Goal: Contribute content: Contribute content

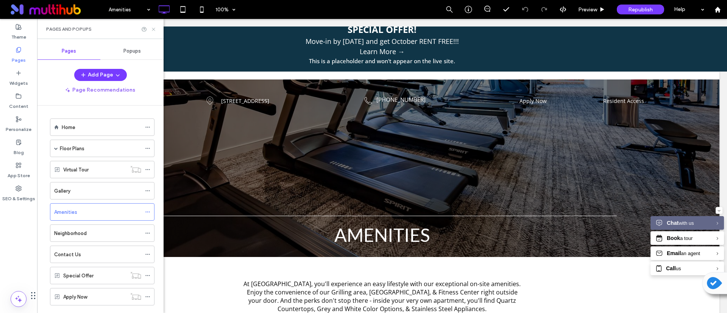
drag, startPoint x: 154, startPoint y: 27, endPoint x: 125, endPoint y: 25, distance: 29.6
click at [154, 27] on icon at bounding box center [154, 29] width 6 height 6
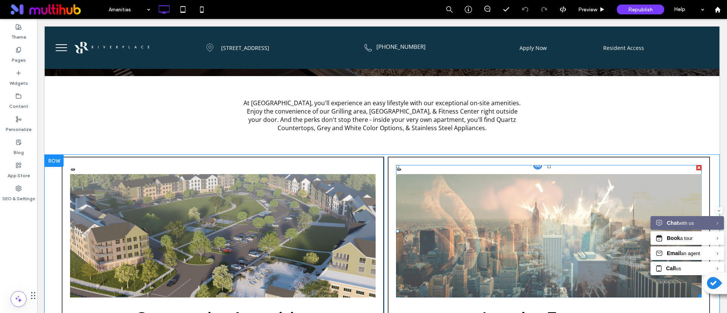
scroll to position [185, 0]
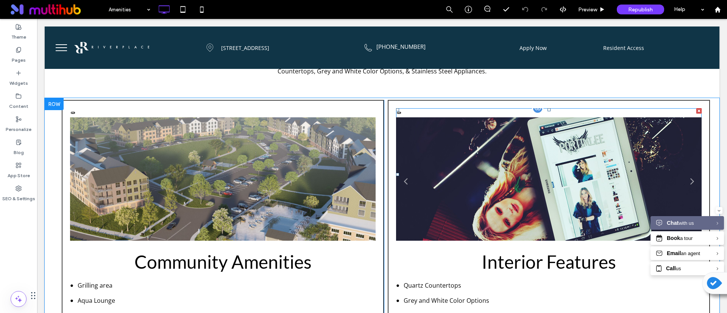
click at [543, 202] on li "Fashion Magazine This is a placeholder and won't appear on the live site." at bounding box center [548, 183] width 305 height 132
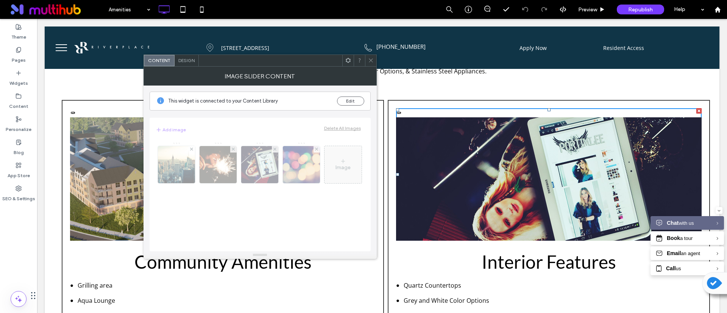
click at [369, 59] on icon at bounding box center [371, 61] width 6 height 6
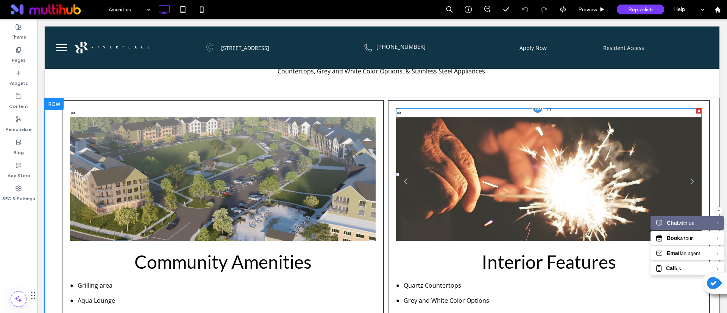
scroll to position [241, 0]
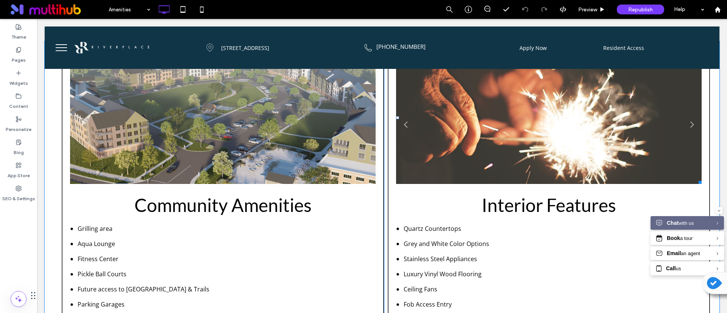
click at [537, 136] on li "Birthday Sparks This is a placeholder and won't appear on the live site." at bounding box center [548, 127] width 305 height 132
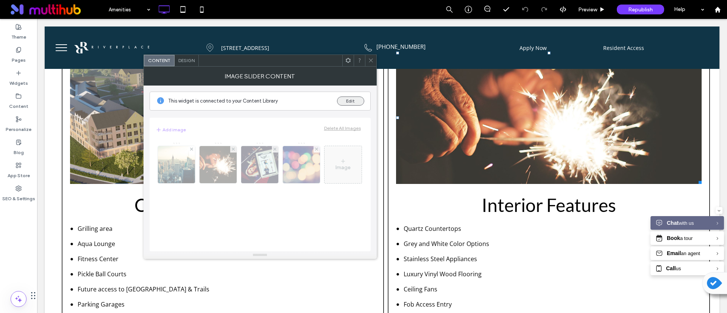
click at [348, 100] on button "Edit" at bounding box center [350, 101] width 27 height 9
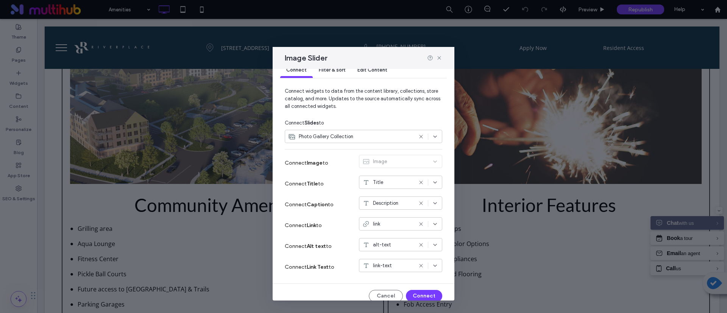
scroll to position [23, 0]
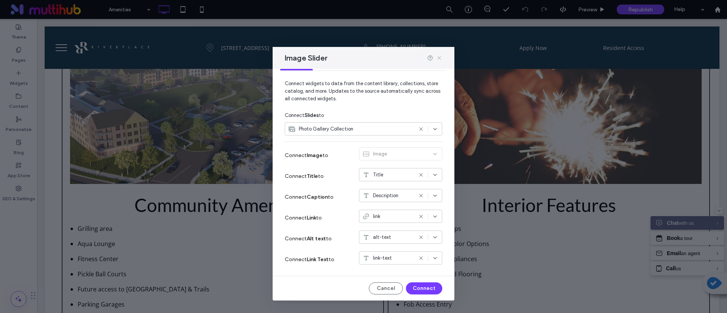
drag, startPoint x: 440, startPoint y: 57, endPoint x: 403, endPoint y: 38, distance: 41.3
click at [440, 57] on use at bounding box center [438, 57] width 3 height 3
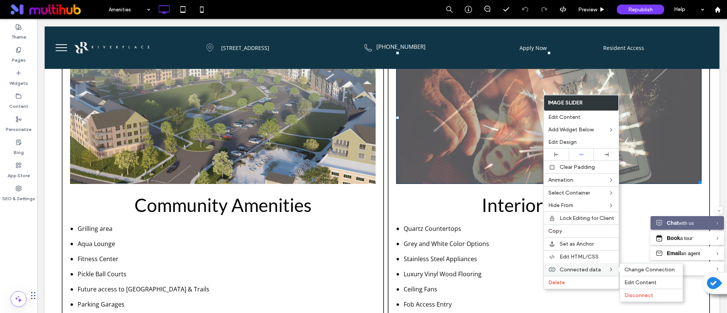
click at [585, 269] on span "Connected data" at bounding box center [579, 269] width 41 height 6
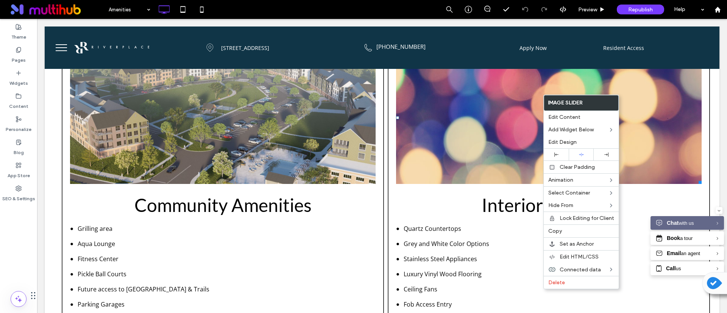
click at [221, 143] on li "Community" at bounding box center [222, 127] width 305 height 132
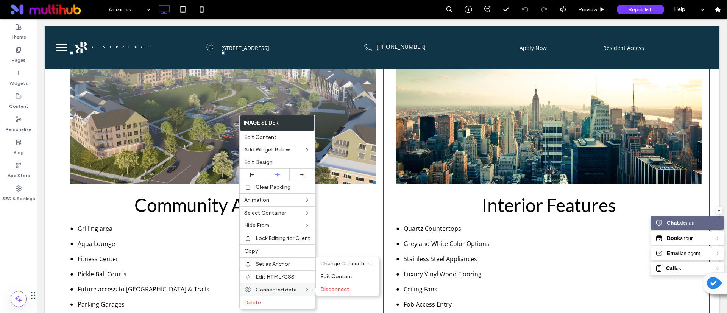
click at [304, 287] on div "Connected data Change Connection Edit Content Disconnect" at bounding box center [277, 289] width 75 height 13
click at [334, 274] on span "Edit Content" at bounding box center [336, 276] width 32 height 6
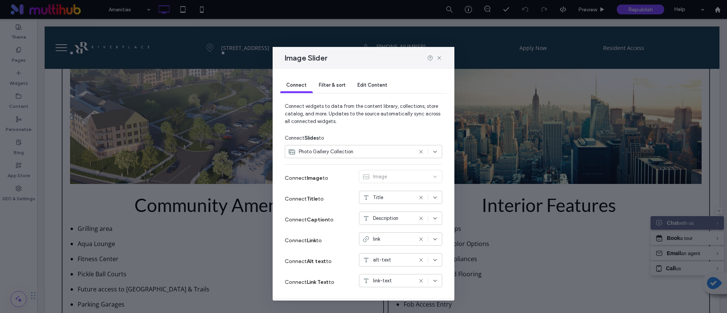
click at [368, 83] on span "Edit Content" at bounding box center [372, 85] width 30 height 6
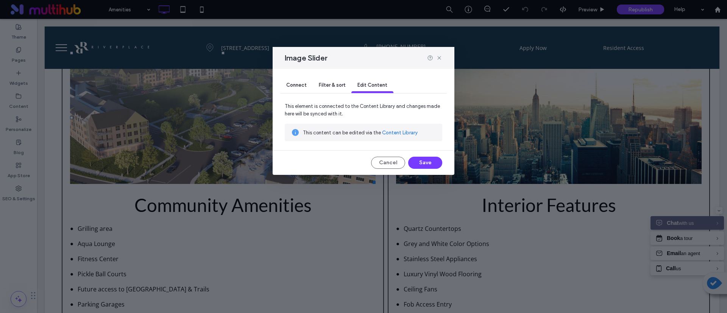
click at [320, 86] on span "Filter & sort" at bounding box center [332, 85] width 26 height 6
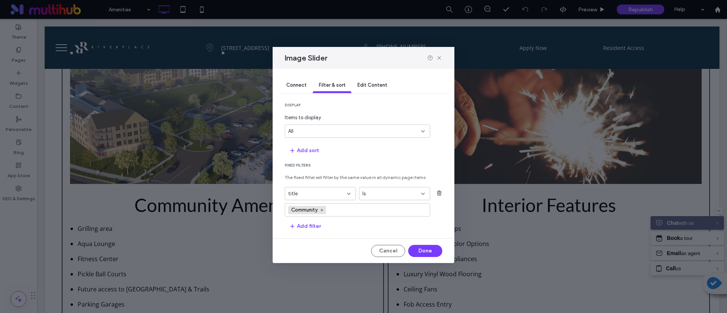
click at [294, 86] on span "Connect" at bounding box center [296, 85] width 20 height 6
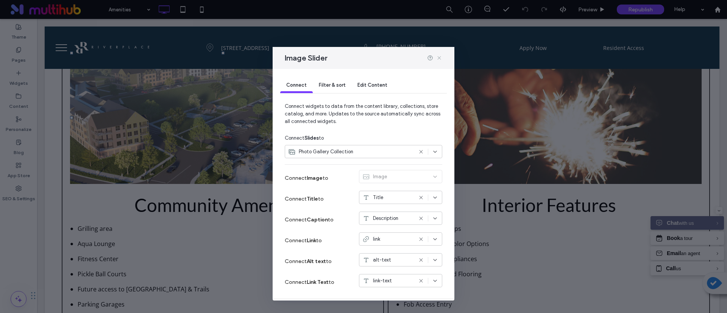
drag, startPoint x: 440, startPoint y: 58, endPoint x: 275, endPoint y: 48, distance: 165.0
click at [439, 58] on use at bounding box center [438, 57] width 3 height 3
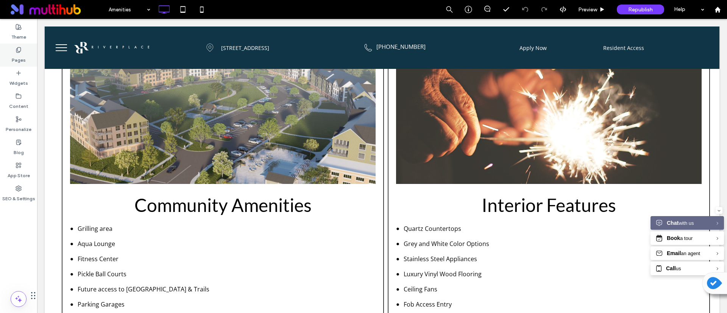
click at [23, 56] on label "Pages" at bounding box center [19, 58] width 14 height 11
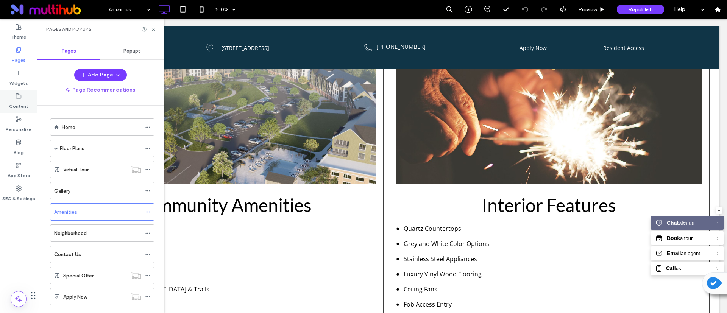
click at [18, 94] on use at bounding box center [18, 95] width 5 height 5
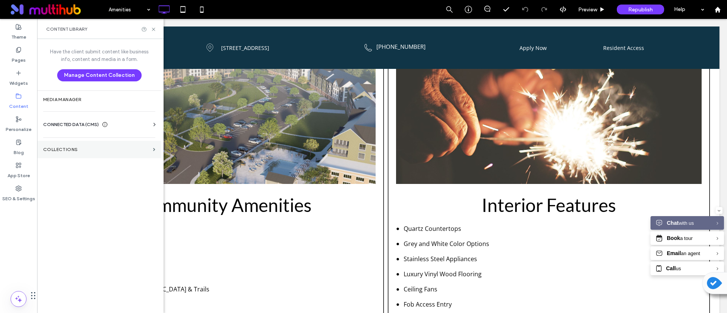
click at [61, 144] on section "Collections" at bounding box center [99, 149] width 124 height 17
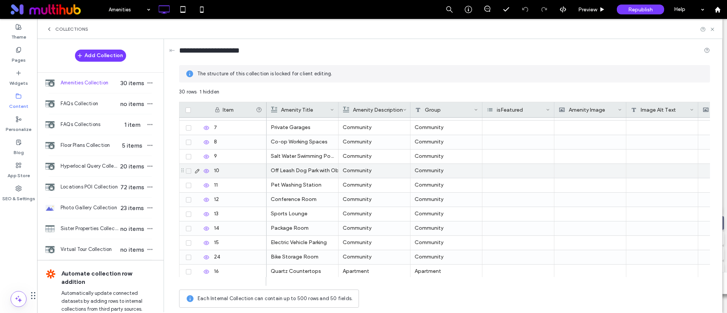
scroll to position [0, 0]
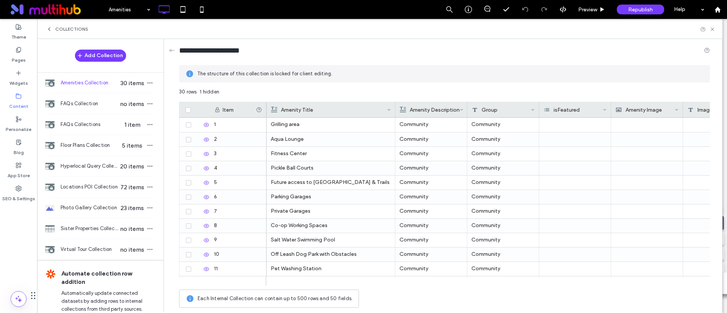
drag, startPoint x: 337, startPoint y: 106, endPoint x: 394, endPoint y: 112, distance: 57.5
click at [394, 112] on div at bounding box center [395, 109] width 3 height 15
click at [97, 150] on div "Floor Plans Collection 5 items" at bounding box center [100, 145] width 126 height 20
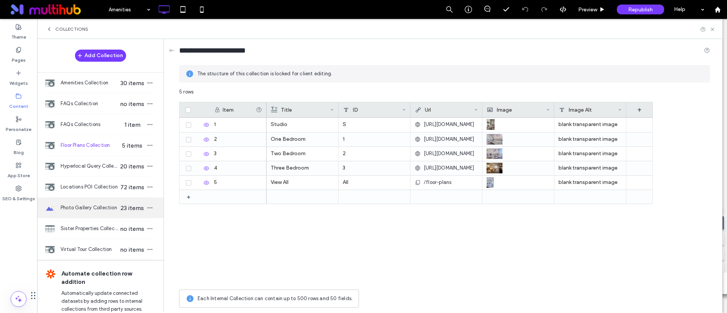
click at [90, 210] on span "Photo Gallery Collection" at bounding box center [90, 208] width 58 height 8
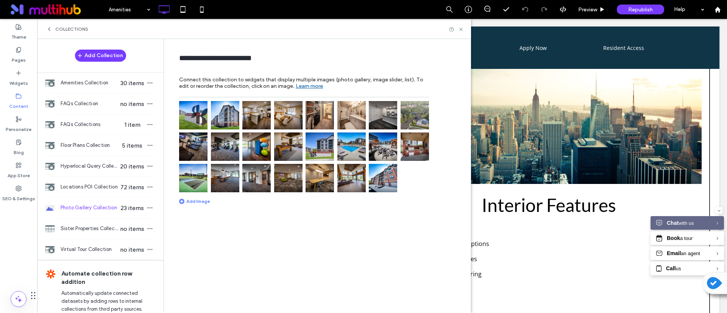
click at [269, 217] on div "**********" at bounding box center [319, 175] width 303 height 273
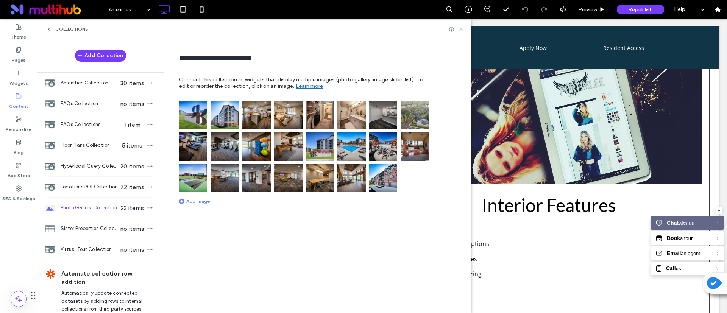
click at [189, 119] on img at bounding box center [193, 115] width 28 height 28
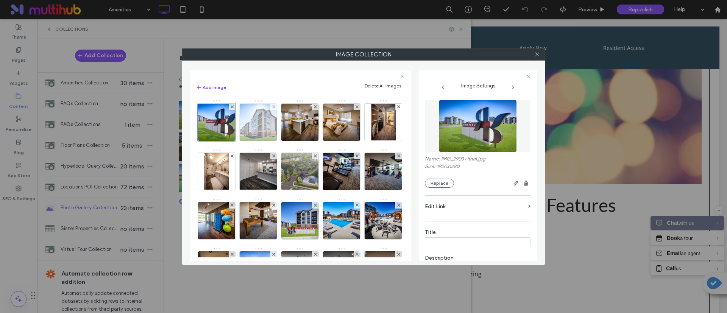
click at [252, 129] on img at bounding box center [258, 122] width 56 height 37
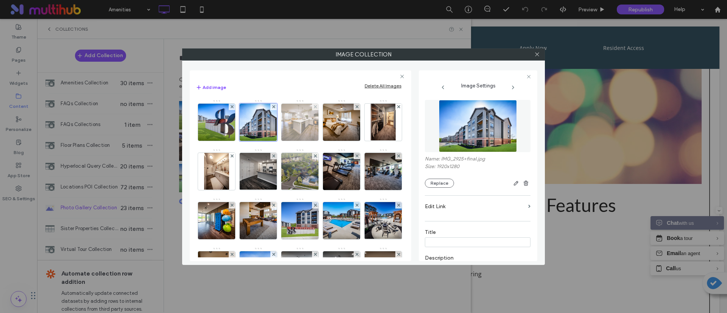
click at [282, 122] on img at bounding box center [300, 122] width 56 height 37
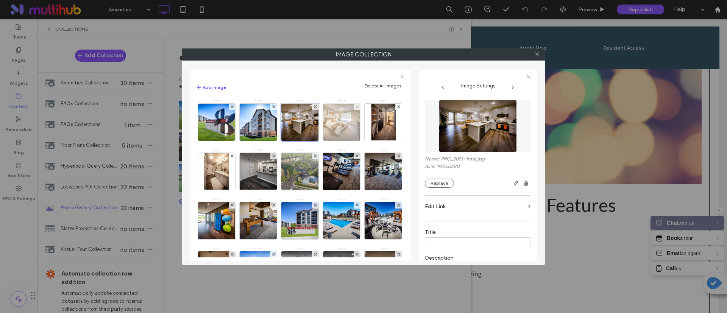
click at [334, 126] on img at bounding box center [342, 122] width 56 height 37
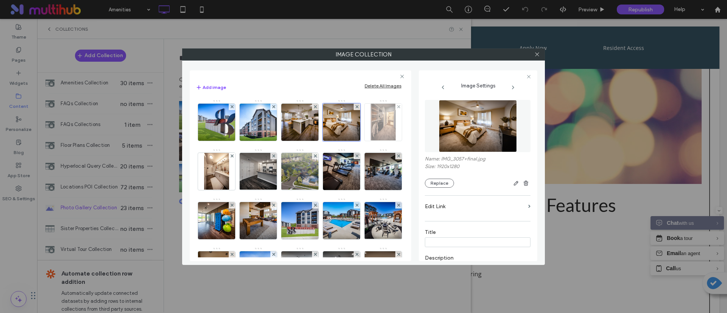
click at [371, 141] on img at bounding box center [383, 122] width 25 height 37
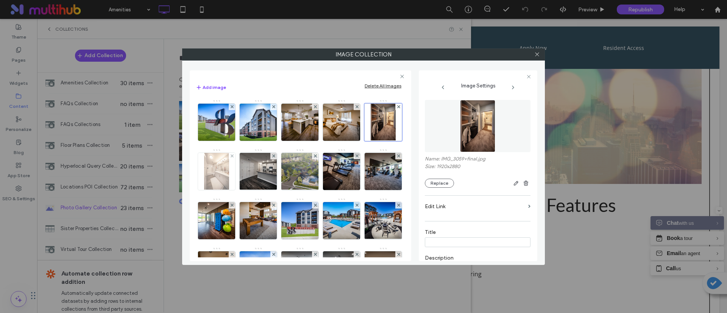
click at [229, 173] on img at bounding box center [216, 171] width 25 height 37
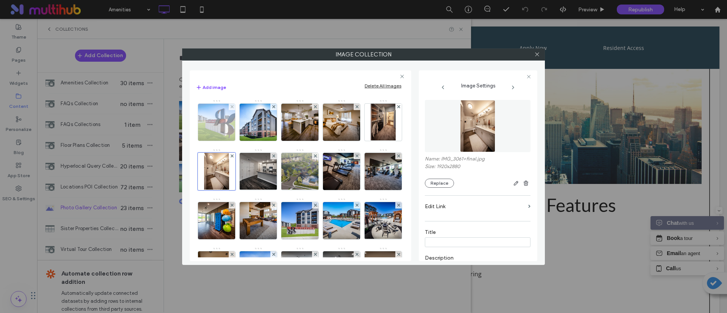
click at [222, 126] on img at bounding box center [217, 122] width 56 height 37
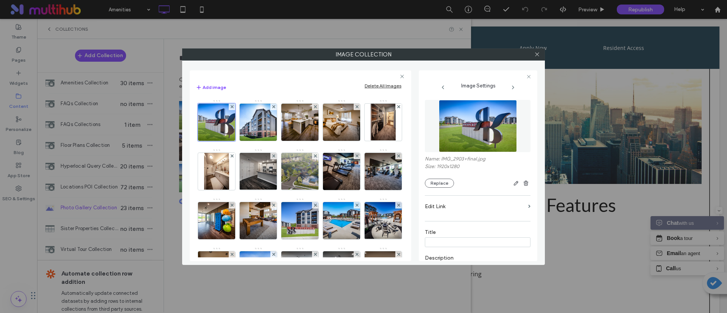
click at [444, 243] on input at bounding box center [478, 242] width 106 height 10
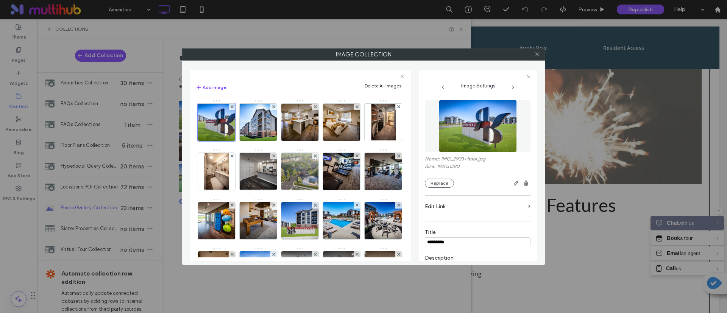
type input "*********"
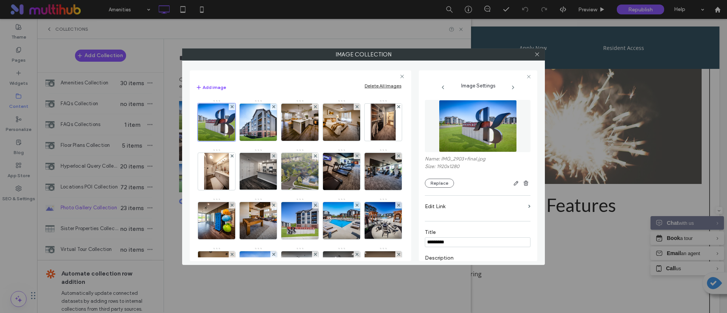
click at [477, 206] on label "Edit Link" at bounding box center [475, 206] width 100 height 14
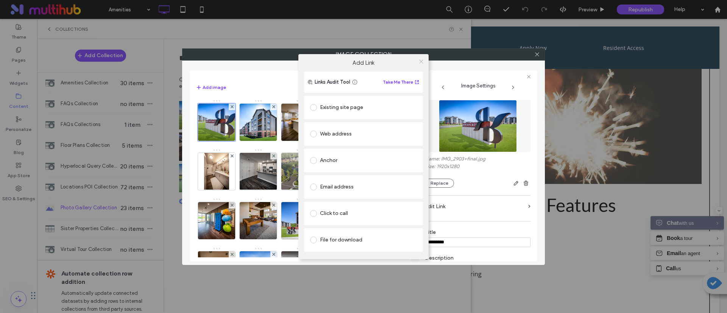
click at [424, 56] on div at bounding box center [420, 61] width 11 height 11
click at [423, 57] on span at bounding box center [421, 61] width 6 height 11
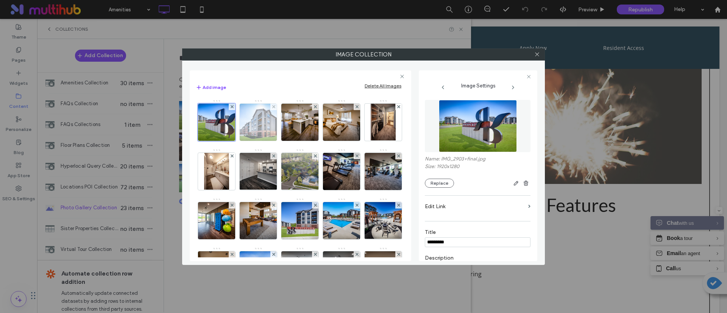
click at [251, 123] on img at bounding box center [258, 122] width 56 height 37
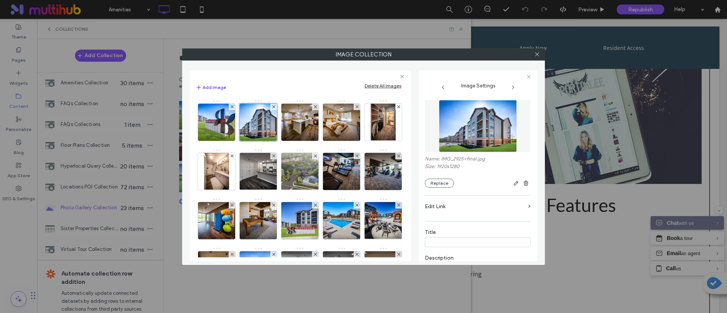
click at [440, 241] on input at bounding box center [478, 242] width 106 height 10
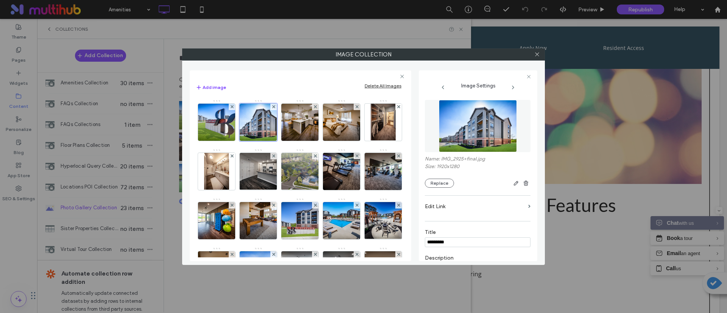
type input "*********"
click at [473, 215] on section "Edit Link" at bounding box center [478, 208] width 106 height 18
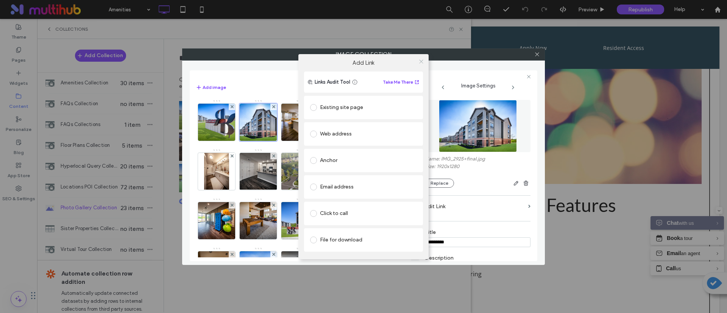
click at [422, 61] on icon at bounding box center [421, 62] width 6 height 6
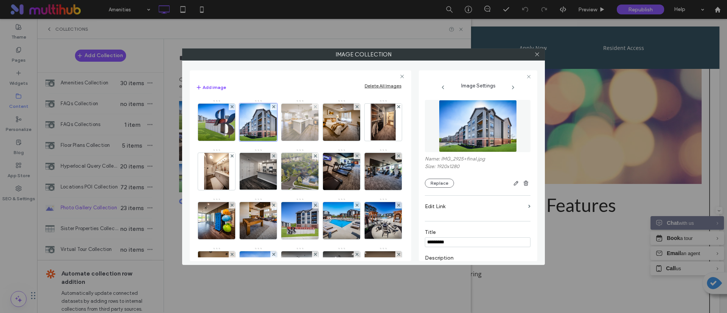
click at [304, 128] on img at bounding box center [300, 122] width 56 height 37
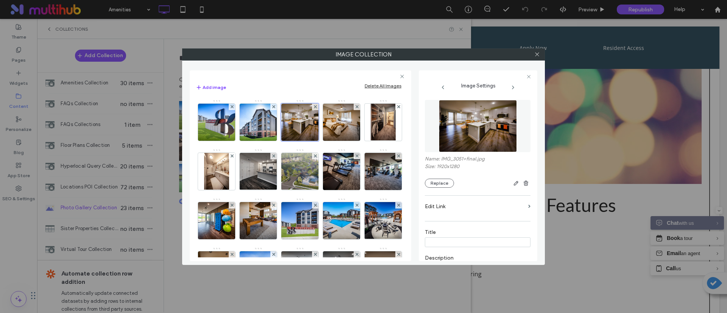
click at [455, 241] on input at bounding box center [478, 242] width 106 height 10
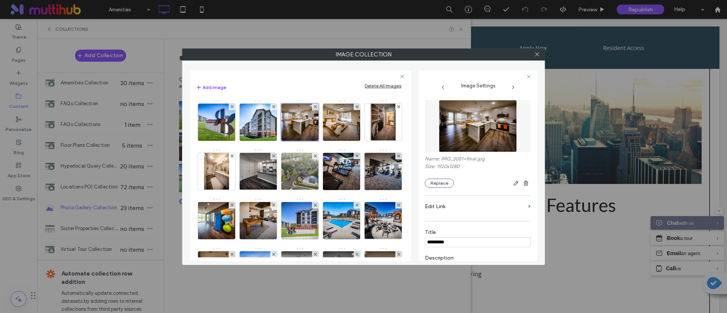
type input "*********"
click at [322, 130] on div "Image" at bounding box center [300, 223] width 209 height 246
click at [340, 125] on img at bounding box center [342, 122] width 56 height 37
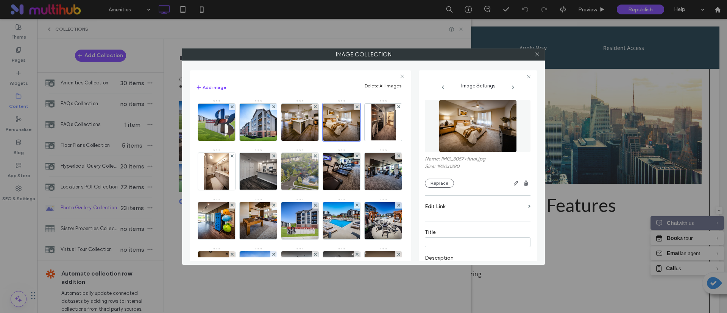
click at [473, 243] on input at bounding box center [478, 242] width 106 height 10
type input "*********"
click at [371, 141] on img at bounding box center [383, 122] width 25 height 37
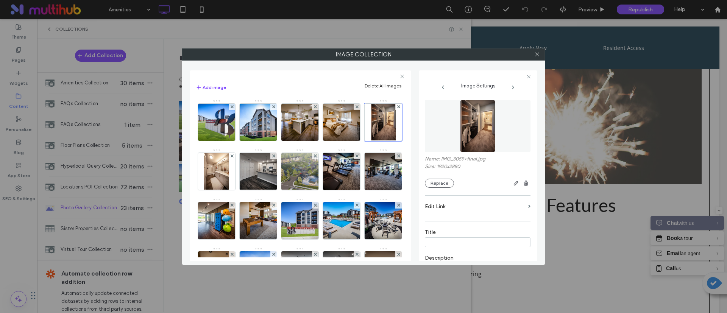
click at [470, 135] on img at bounding box center [477, 126] width 35 height 52
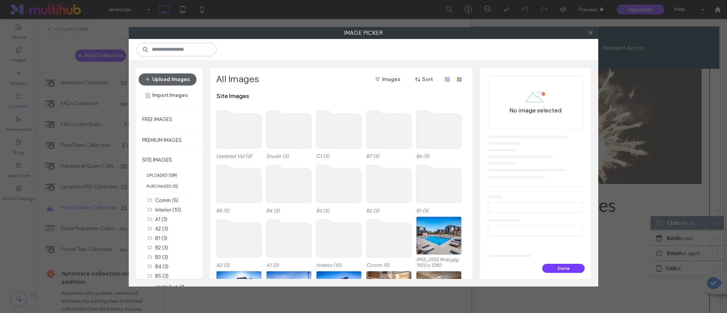
click at [589, 32] on use at bounding box center [590, 33] width 4 height 4
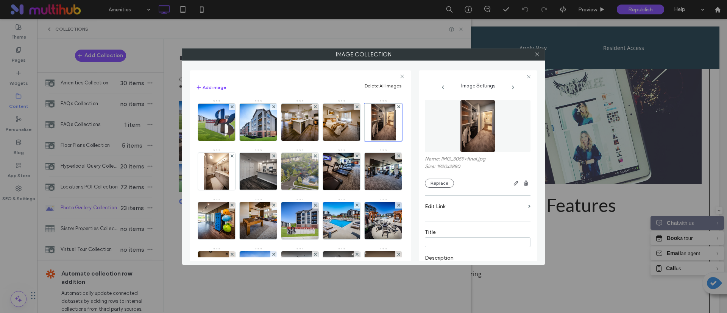
click at [446, 236] on label "Title" at bounding box center [478, 233] width 106 height 8
click at [446, 241] on input at bounding box center [478, 242] width 106 height 10
type input "*********"
click at [229, 182] on img at bounding box center [216, 171] width 25 height 37
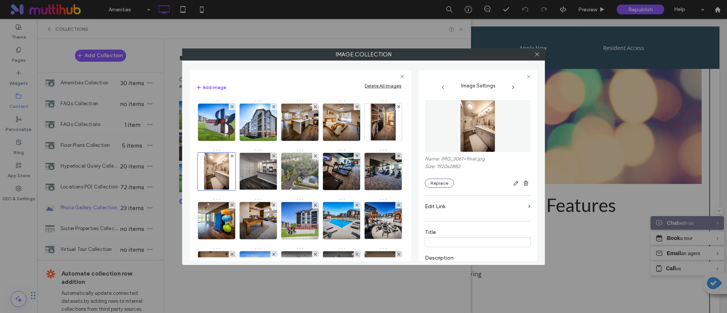
click at [457, 242] on input at bounding box center [478, 242] width 106 height 10
type input "*********"
click at [283, 176] on img at bounding box center [259, 171] width 50 height 37
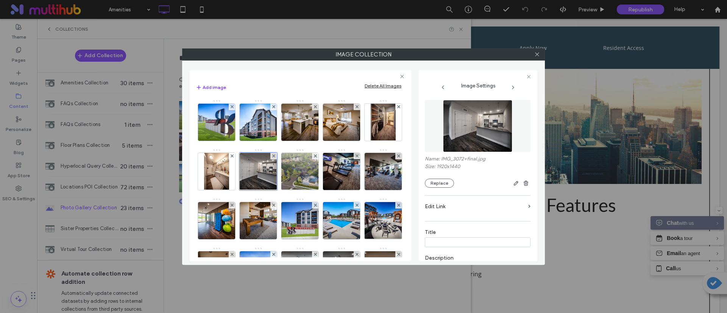
click at [441, 244] on input at bounding box center [478, 242] width 106 height 10
type input "*"
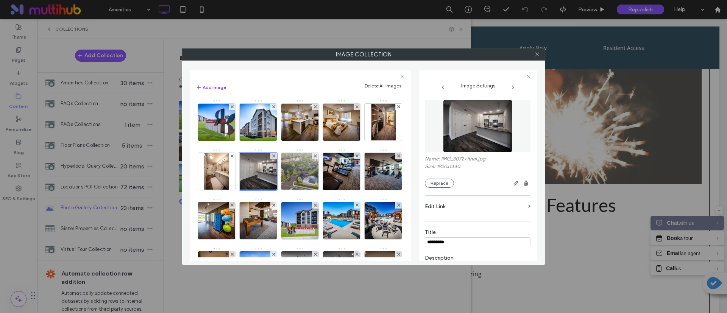
click at [425, 243] on input "*********" at bounding box center [478, 242] width 106 height 10
type input "*********"
click at [410, 241] on div "Add image Delete All Images Image" at bounding box center [300, 165] width 221 height 191
click at [333, 173] on img at bounding box center [300, 171] width 66 height 37
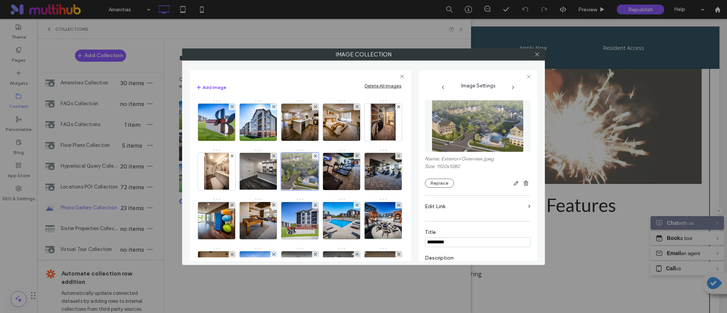
click at [485, 247] on input "*********" at bounding box center [478, 242] width 106 height 10
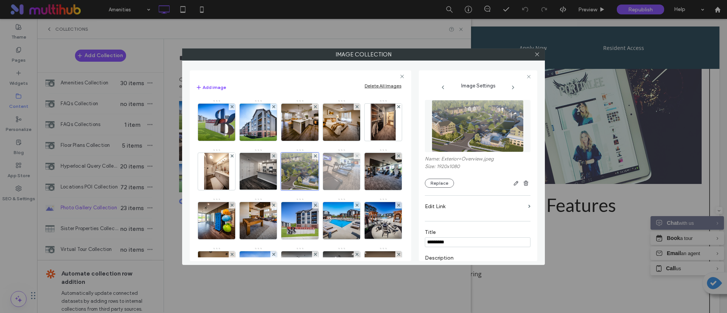
click at [314, 190] on img at bounding box center [342, 171] width 56 height 37
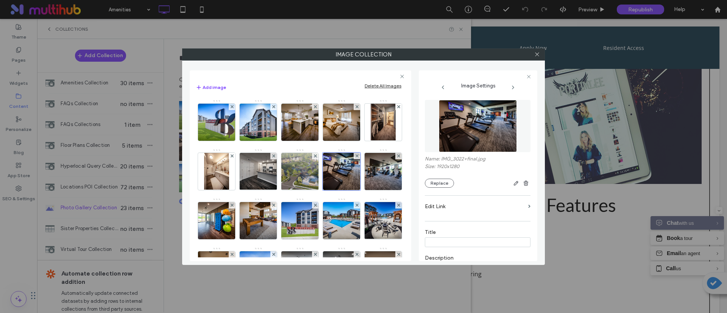
click at [448, 243] on input at bounding box center [478, 242] width 106 height 10
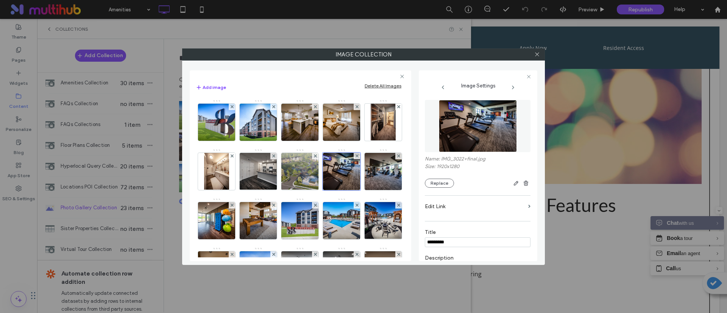
type input "*********"
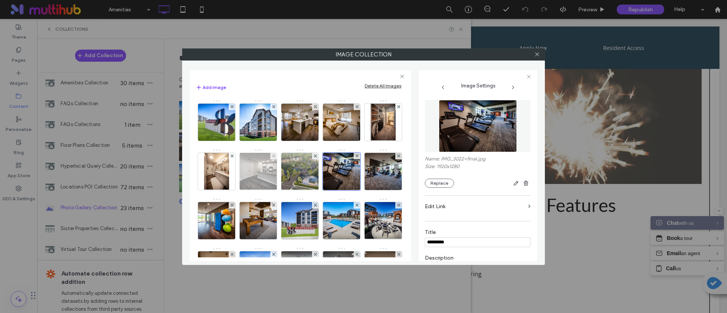
click at [283, 183] on img at bounding box center [259, 171] width 50 height 37
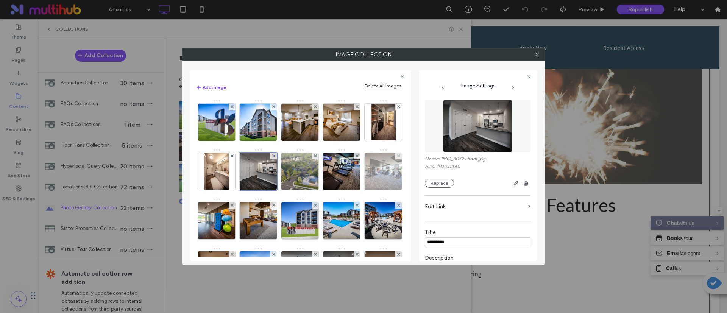
click at [355, 190] on img at bounding box center [383, 171] width 56 height 37
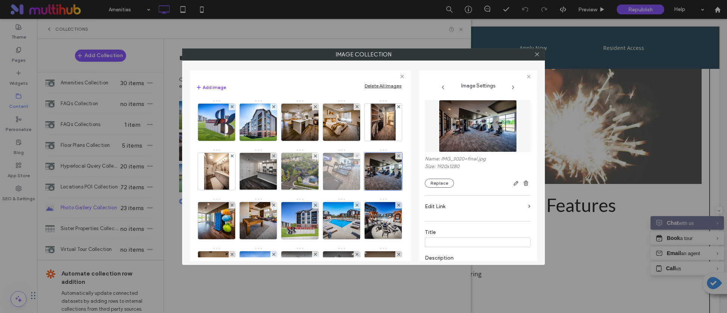
click at [314, 190] on img at bounding box center [342, 171] width 56 height 37
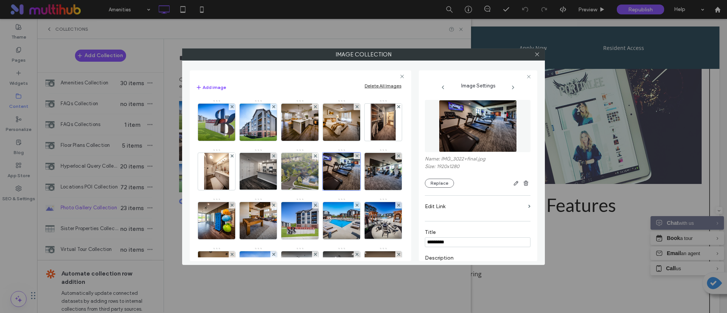
drag, startPoint x: 456, startPoint y: 245, endPoint x: 406, endPoint y: 252, distance: 50.8
click at [406, 252] on div "Add image Delete All Images Image Image Settings Name: IMG_3022+final.jpg Size:…" at bounding box center [363, 162] width 347 height 197
type input "*********"
click at [355, 190] on img at bounding box center [383, 171] width 56 height 37
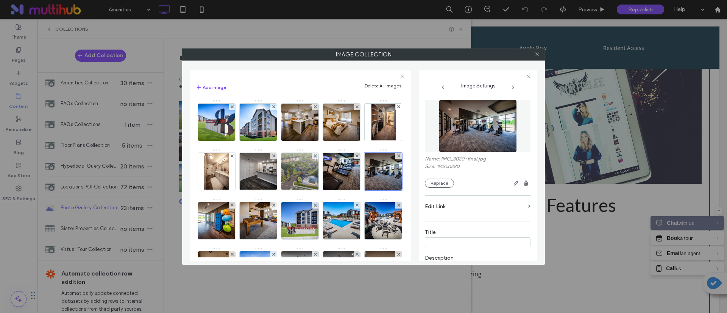
click at [435, 248] on div "Title" at bounding box center [478, 238] width 106 height 26
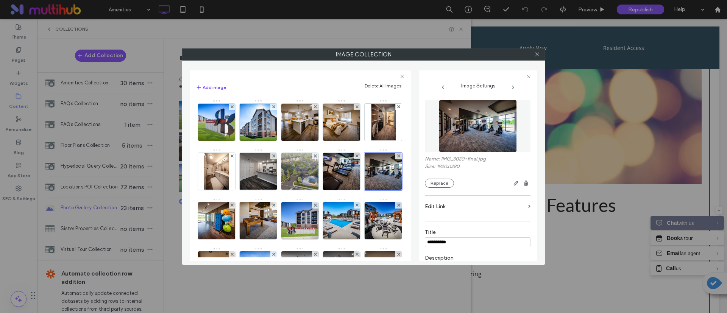
type input "*********"
click at [245, 223] on img at bounding box center [217, 220] width 56 height 37
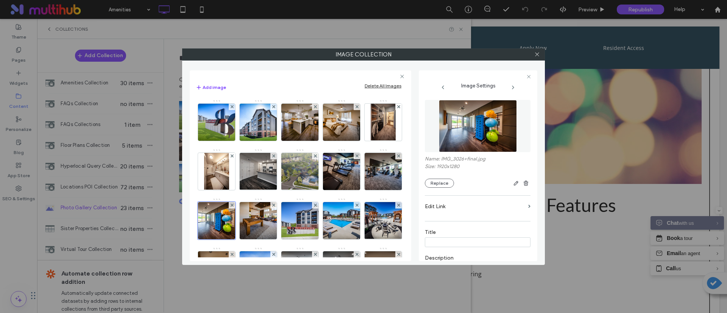
click at [455, 236] on label "Title" at bounding box center [478, 233] width 106 height 8
click at [427, 247] on input at bounding box center [478, 242] width 106 height 10
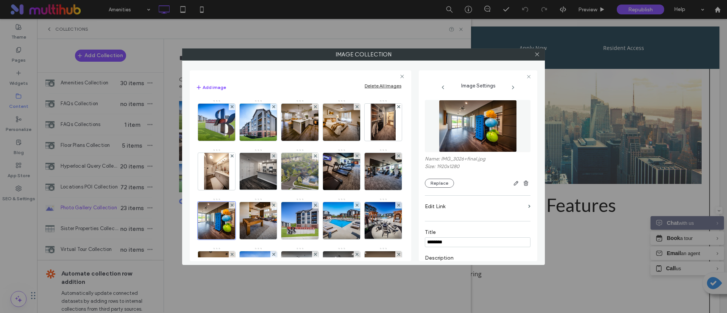
type input "*********"
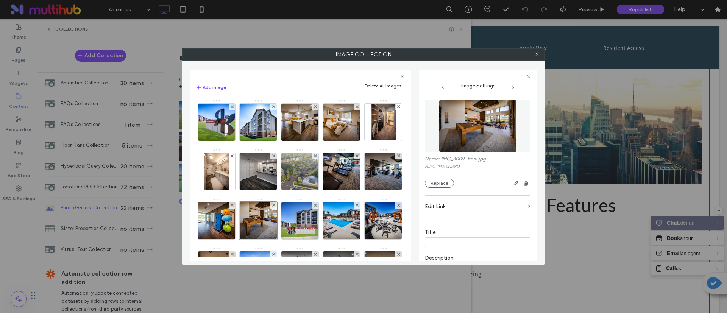
click at [442, 241] on input at bounding box center [478, 242] width 106 height 10
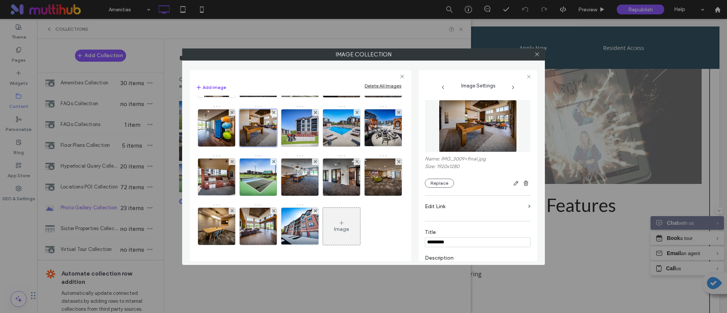
scroll to position [85, 0]
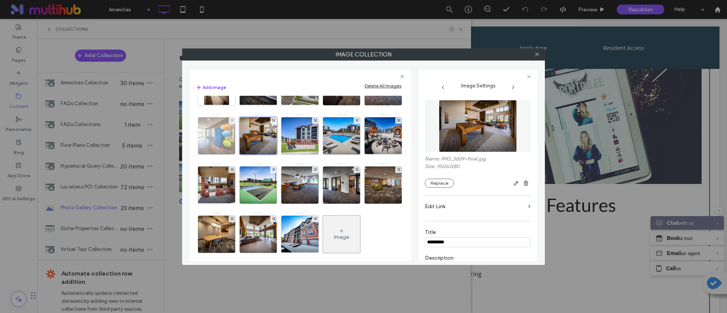
type input "*********"
click at [245, 143] on img at bounding box center [217, 135] width 56 height 37
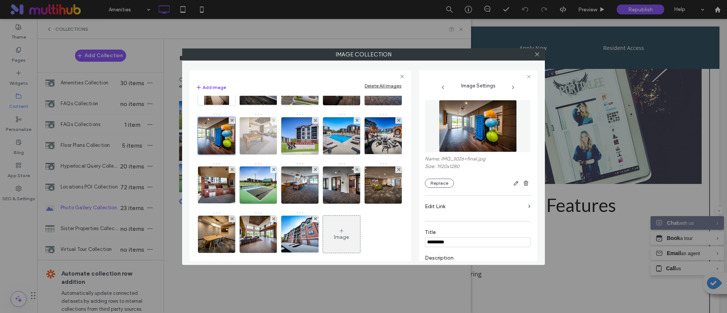
click at [286, 139] on img at bounding box center [258, 135] width 56 height 37
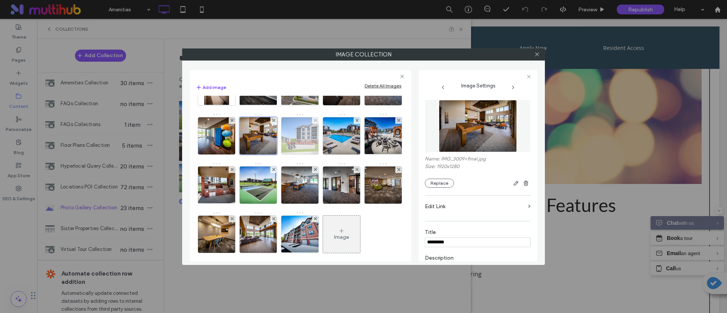
click at [272, 154] on img at bounding box center [300, 135] width 56 height 37
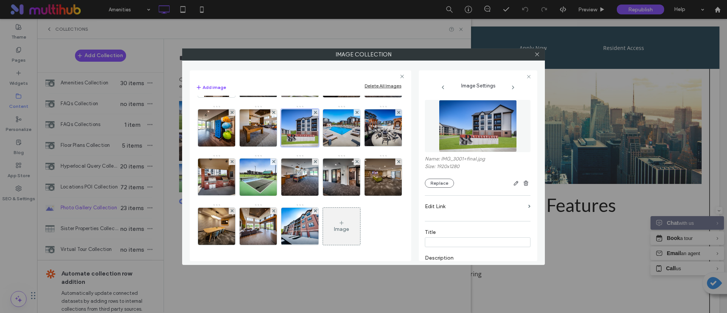
scroll to position [142, 0]
click at [455, 246] on input at bounding box center [478, 242] width 106 height 10
type input "*********"
click at [455, 224] on div "Name: IMG_3001+final.jpg Size: 1920x1280 Replace Edit [PERSON_NAME] ********* D…" at bounding box center [478, 252] width 106 height 313
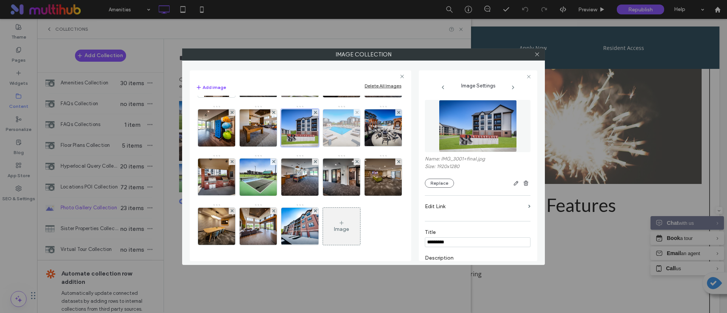
click at [314, 134] on img at bounding box center [342, 127] width 56 height 37
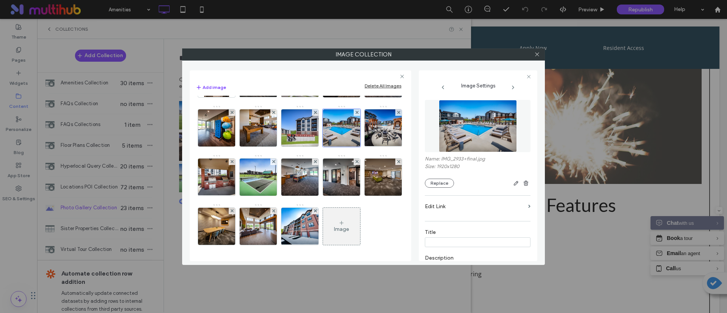
click at [452, 244] on input at bounding box center [478, 242] width 106 height 10
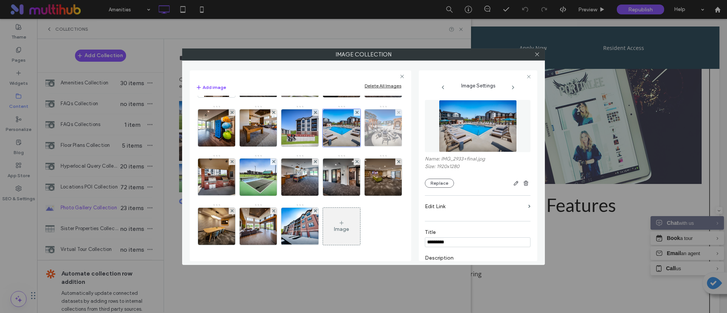
type input "*********"
click at [358, 139] on img at bounding box center [383, 127] width 50 height 37
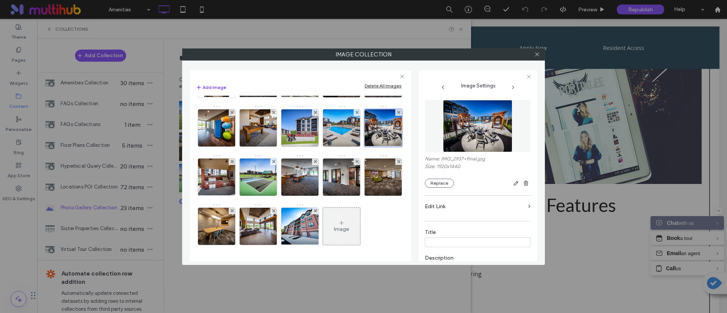
click at [463, 245] on input at bounding box center [478, 242] width 106 height 10
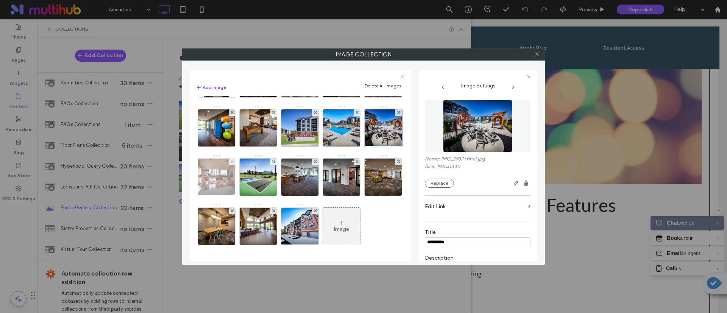
type input "*********"
click at [241, 159] on img at bounding box center [217, 177] width 50 height 37
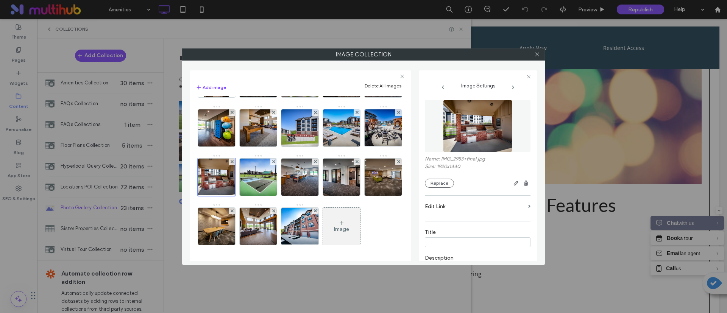
click at [486, 247] on input at bounding box center [478, 242] width 106 height 10
type input "*"
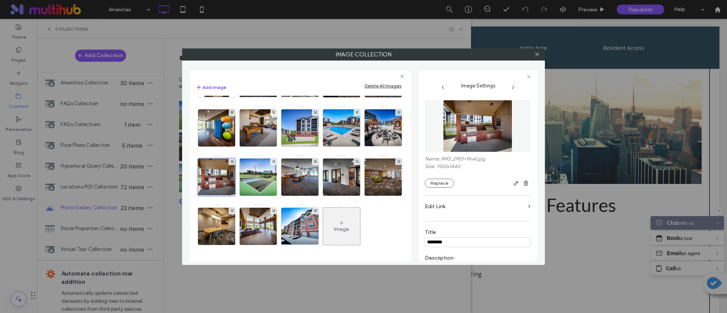
type input "*********"
click at [230, 184] on img at bounding box center [258, 177] width 56 height 37
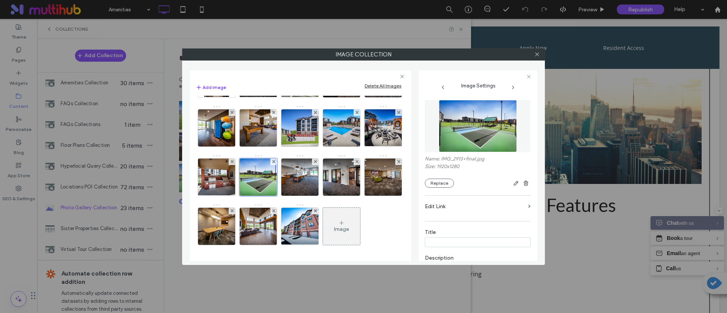
click at [478, 245] on input at bounding box center [478, 242] width 106 height 10
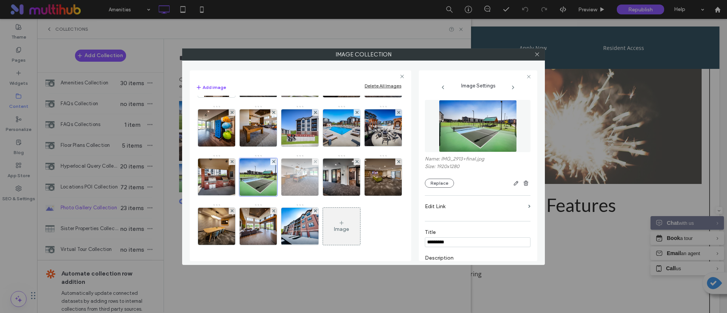
type input "*********"
click at [272, 177] on img at bounding box center [300, 177] width 56 height 37
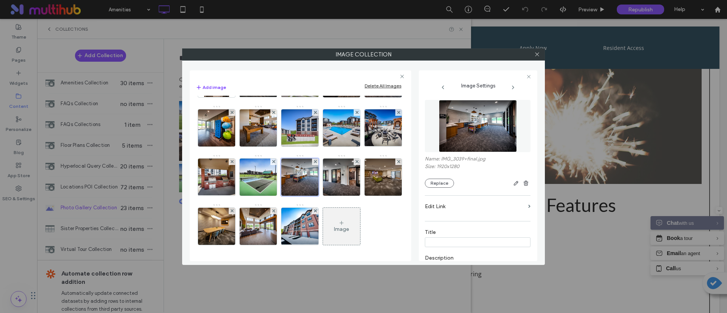
click at [450, 244] on input at bounding box center [478, 242] width 106 height 10
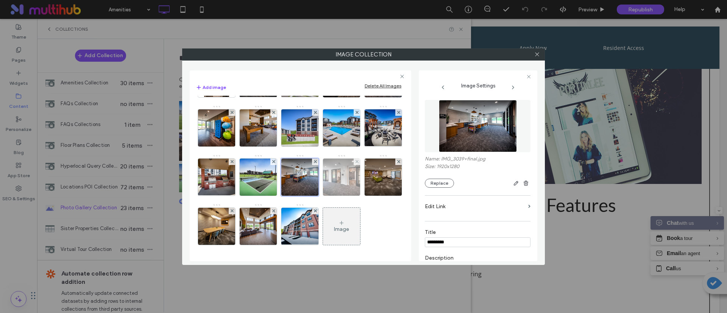
type input "*********"
click at [314, 174] on img at bounding box center [342, 177] width 56 height 37
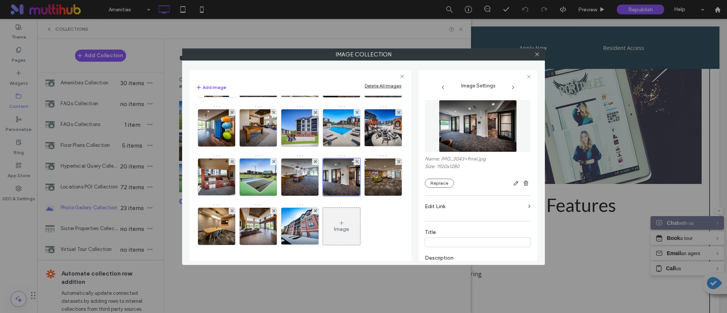
click at [453, 248] on div "Title" at bounding box center [478, 238] width 106 height 26
type input "*********"
click at [355, 178] on img at bounding box center [383, 177] width 56 height 37
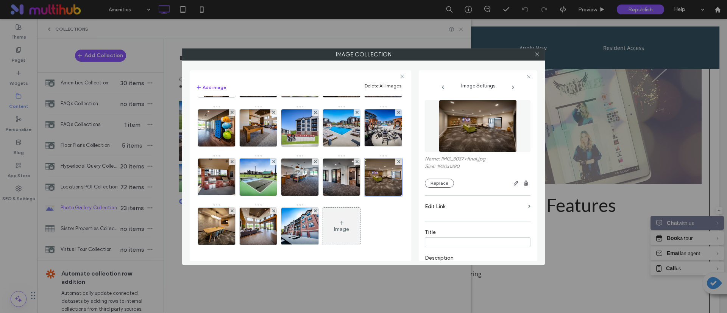
click at [458, 247] on input at bounding box center [478, 242] width 106 height 10
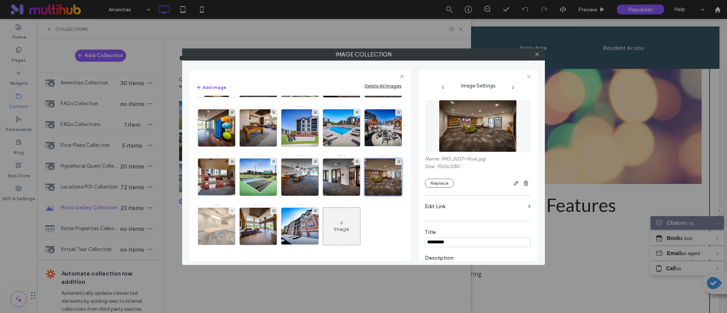
type input "*********"
click at [205, 223] on img at bounding box center [217, 226] width 56 height 37
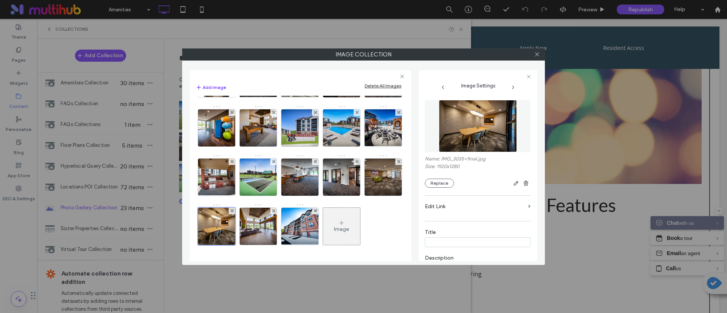
click at [440, 250] on div "Title" at bounding box center [478, 238] width 106 height 26
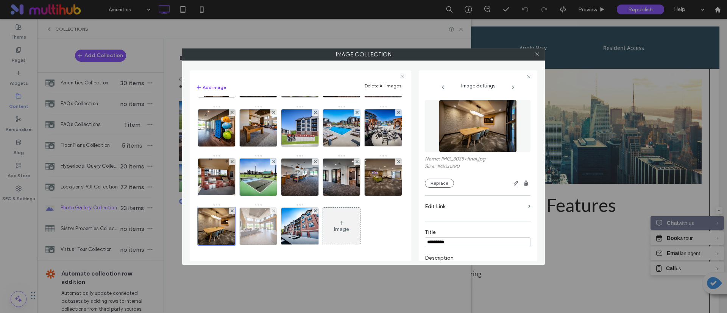
type input "*********"
click at [260, 237] on img at bounding box center [258, 226] width 56 height 37
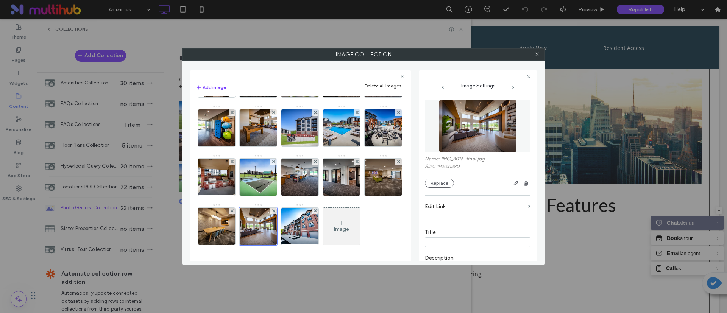
click at [463, 252] on div "Description" at bounding box center [478, 285] width 106 height 68
click at [467, 244] on input at bounding box center [478, 242] width 106 height 10
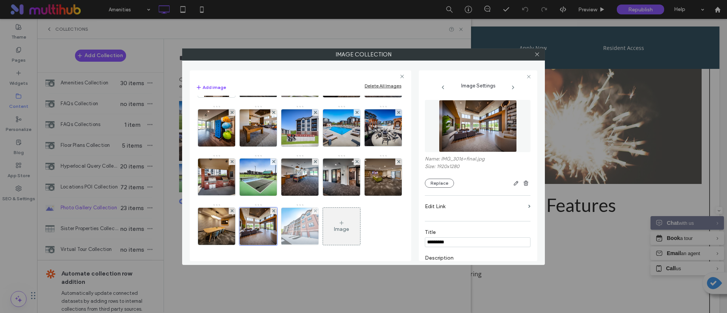
type input "*********"
click at [308, 229] on img at bounding box center [300, 226] width 50 height 37
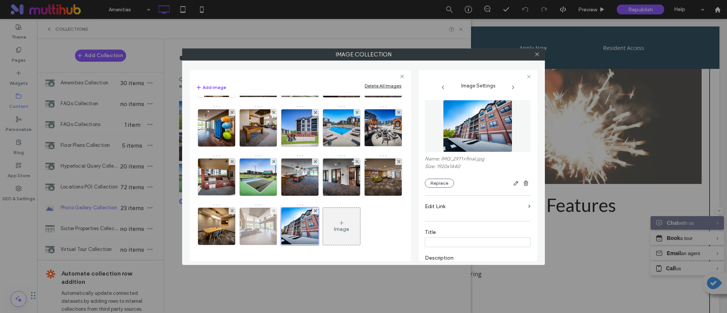
click at [257, 225] on img at bounding box center [258, 226] width 56 height 37
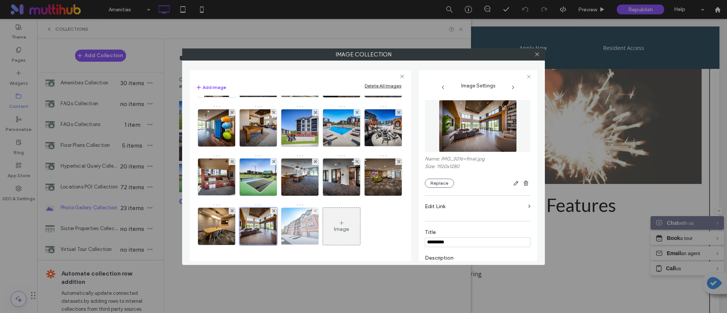
click at [302, 228] on img at bounding box center [300, 226] width 50 height 37
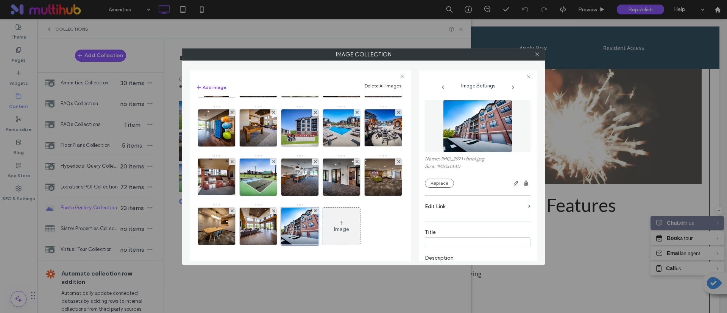
click at [481, 238] on input at bounding box center [478, 242] width 106 height 10
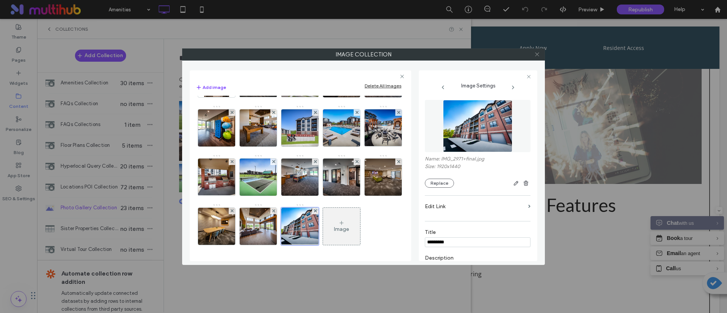
type input "*********"
click at [537, 53] on icon at bounding box center [537, 54] width 6 height 6
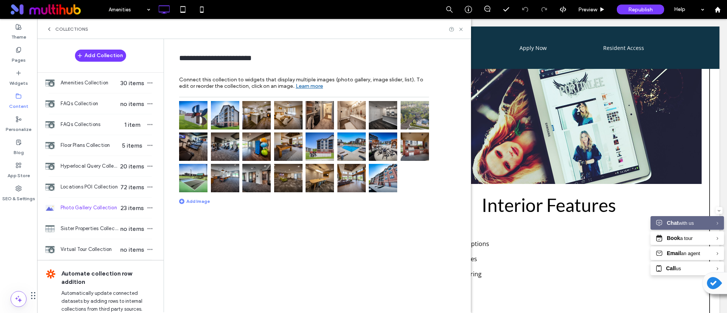
click at [465, 28] on div "Collections" at bounding box center [254, 29] width 434 height 20
click at [463, 28] on icon at bounding box center [461, 29] width 6 height 6
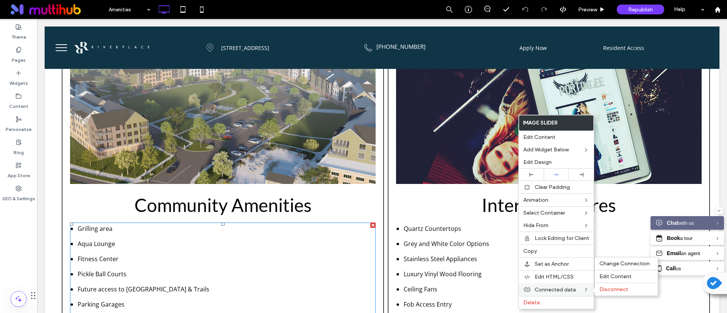
click at [561, 289] on span "Connected data" at bounding box center [554, 290] width 41 height 6
click at [622, 278] on span "Edit Content" at bounding box center [615, 276] width 32 height 6
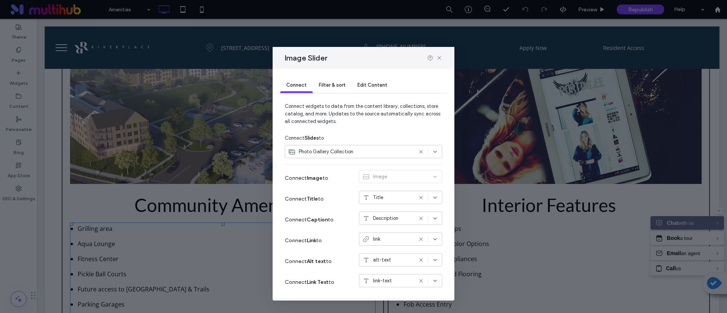
click at [340, 86] on span "Filter & sort" at bounding box center [332, 85] width 26 height 6
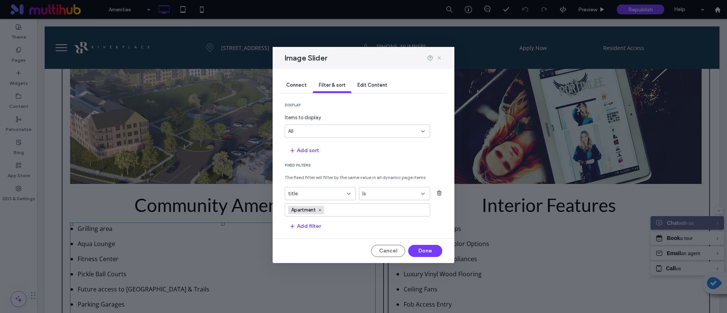
click at [437, 59] on icon at bounding box center [439, 58] width 6 height 6
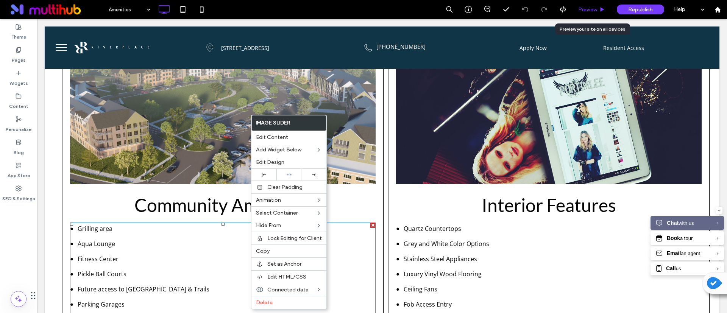
click at [598, 6] on div "Preview" at bounding box center [591, 9] width 38 height 6
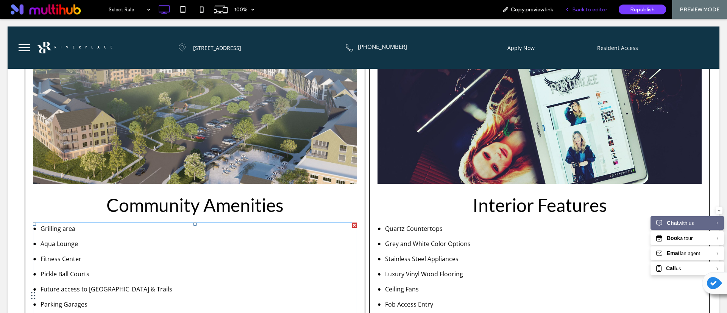
click at [595, 8] on span "Back to editor" at bounding box center [589, 9] width 35 height 6
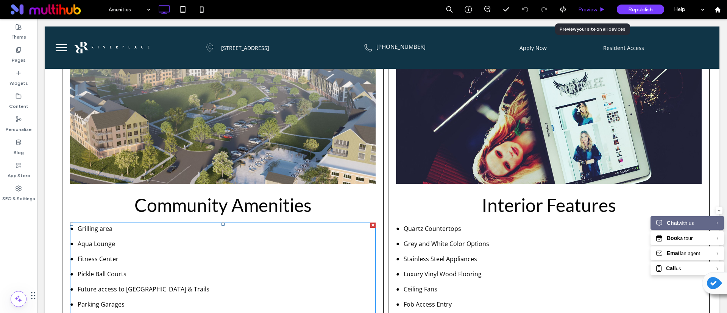
click at [582, 9] on span "Preview" at bounding box center [587, 9] width 19 height 6
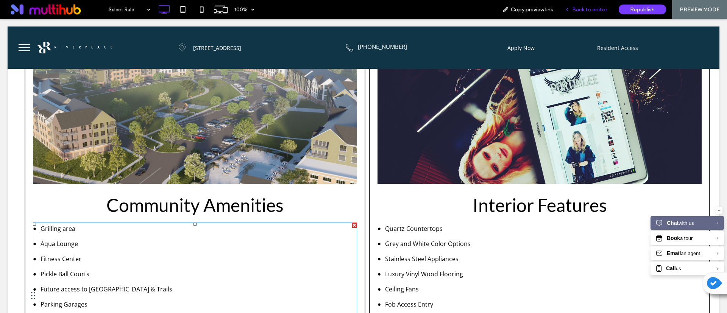
click at [585, 14] on div "Back to editor" at bounding box center [586, 9] width 54 height 19
click at [578, 13] on div "Back to editor" at bounding box center [586, 9] width 54 height 19
click at [575, 13] on div "Back to editor" at bounding box center [586, 9] width 54 height 19
click at [578, 11] on span "Back to editor" at bounding box center [589, 9] width 35 height 6
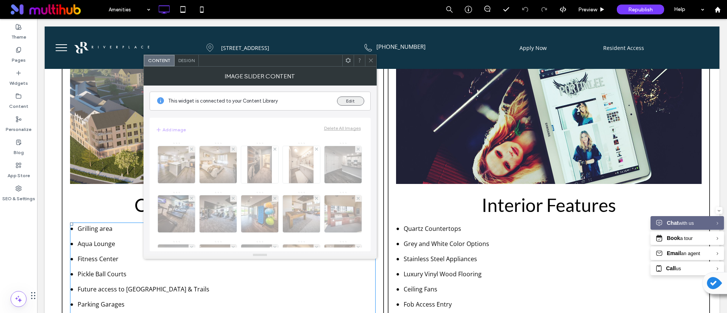
click at [353, 100] on button "Edit" at bounding box center [350, 101] width 27 height 9
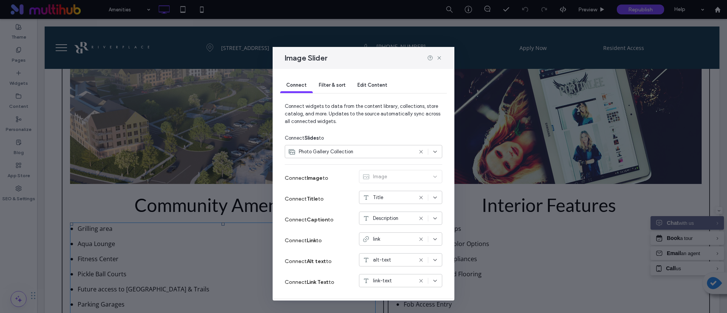
click at [368, 79] on div "Edit Content" at bounding box center [372, 85] width 42 height 15
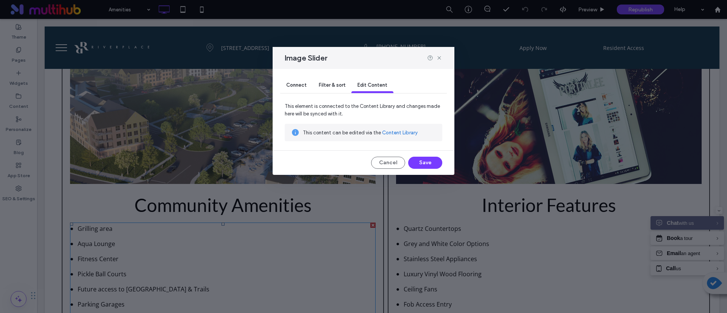
click at [388, 129] on link "Content Library" at bounding box center [400, 133] width 36 height 8
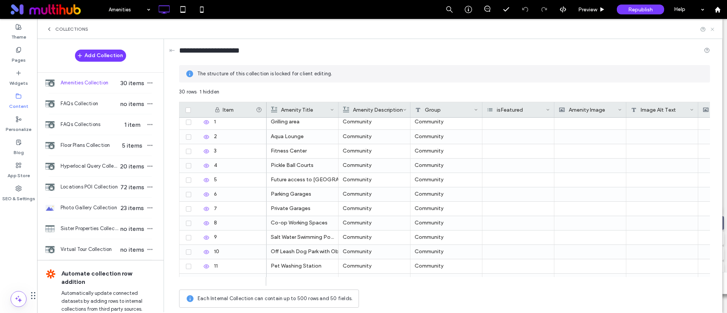
click at [710, 29] on icon at bounding box center [712, 29] width 6 height 6
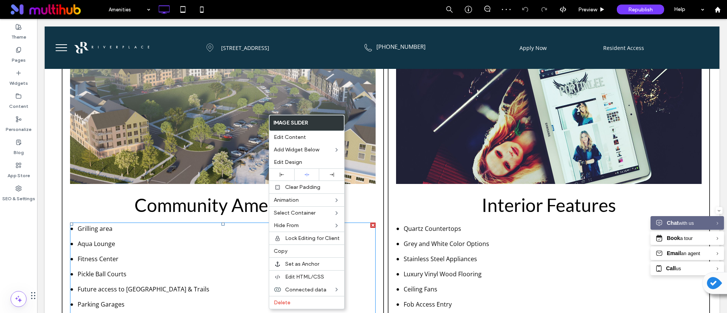
click at [11, 242] on div "Theme Pages Widgets Content Personalize Blog App Store SEO & Settings" at bounding box center [18, 166] width 37 height 294
click at [12, 224] on div "Theme Pages Widgets Content Personalize Blog App Store SEO & Settings" at bounding box center [18, 166] width 37 height 294
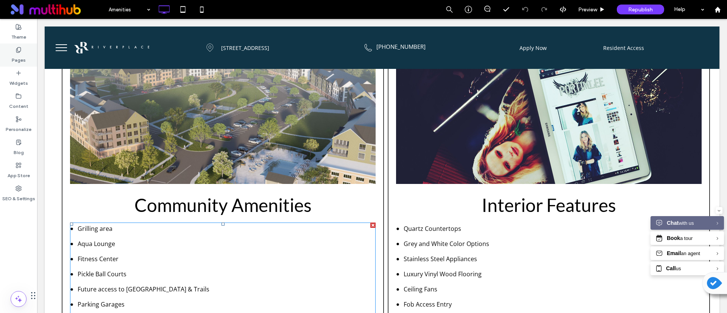
click at [19, 53] on label "Pages" at bounding box center [19, 58] width 14 height 11
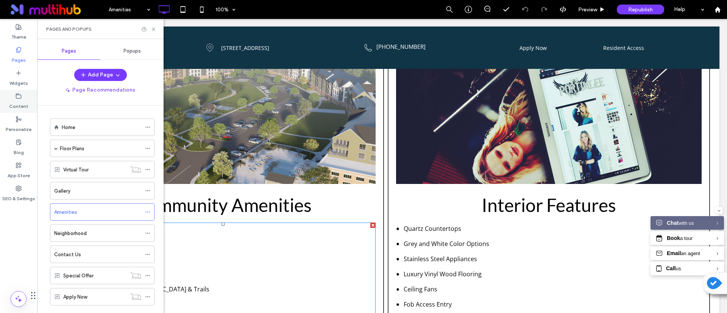
click at [19, 108] on label "Content" at bounding box center [18, 104] width 19 height 11
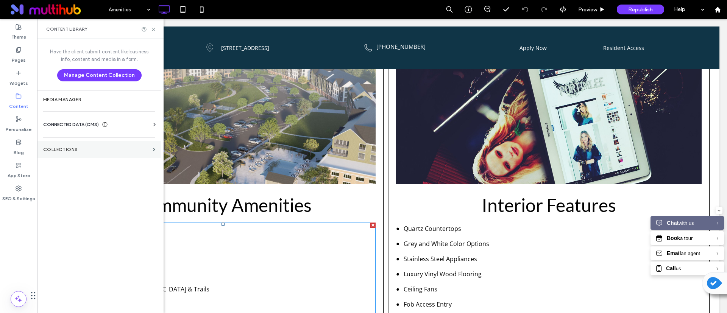
click at [54, 145] on section "Collections" at bounding box center [99, 149] width 124 height 17
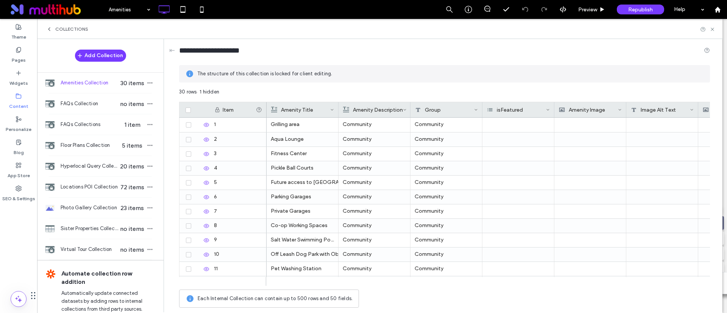
click at [95, 81] on span "Amenities Collection" at bounding box center [90, 83] width 58 height 8
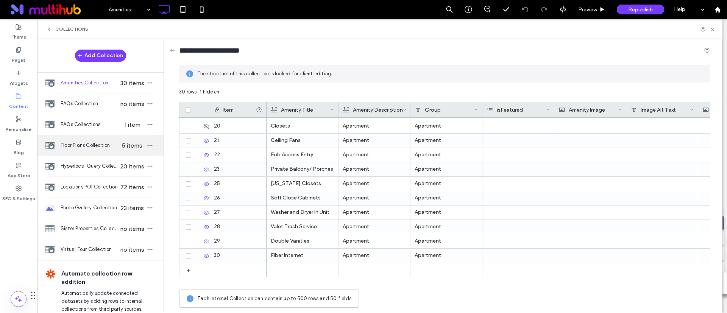
click at [92, 150] on div "Floor Plans Collection 5 items" at bounding box center [100, 145] width 126 height 20
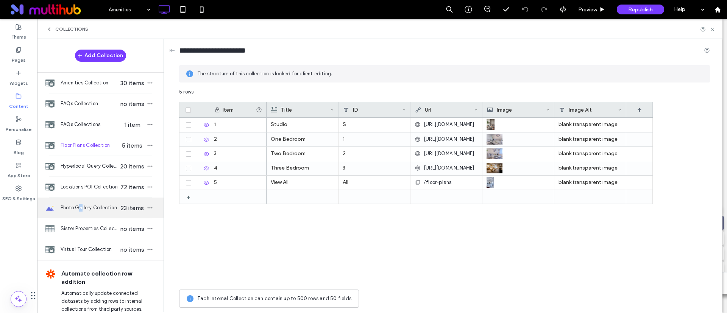
click at [80, 205] on div "Photo Gallery Collection 23 items" at bounding box center [100, 208] width 126 height 20
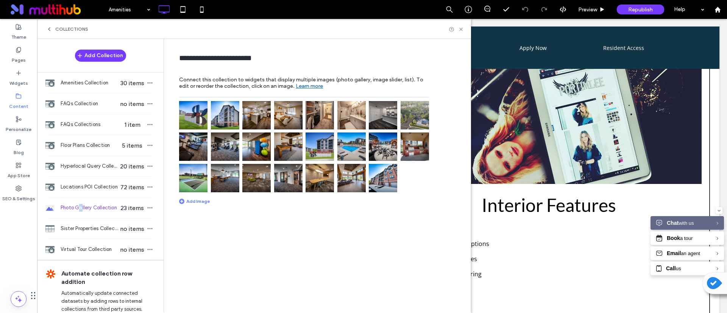
click at [246, 170] on img at bounding box center [256, 178] width 28 height 28
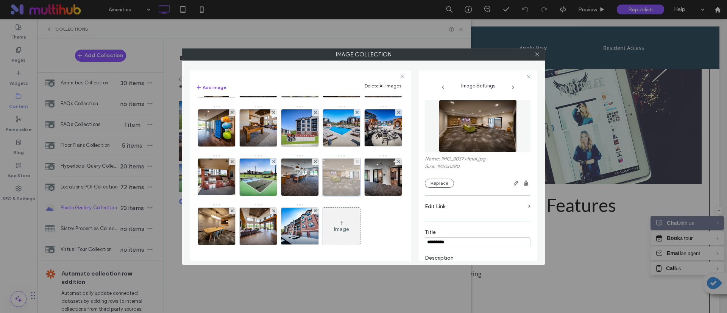
scroll to position [142, 0]
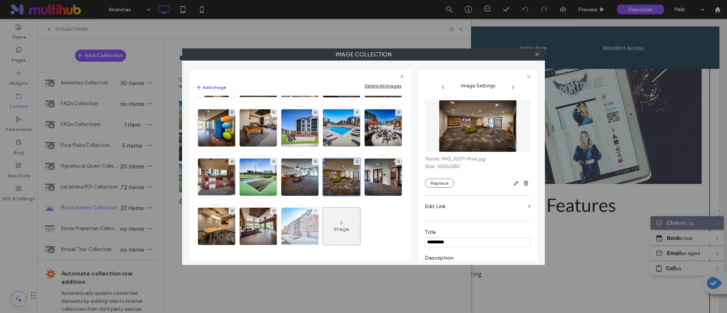
click at [288, 223] on img at bounding box center [300, 226] width 50 height 37
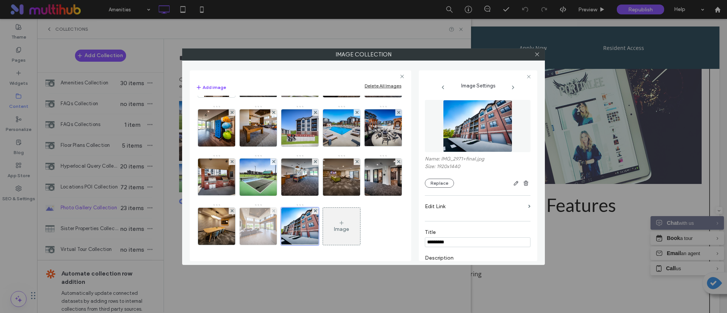
click at [268, 234] on img at bounding box center [258, 226] width 56 height 37
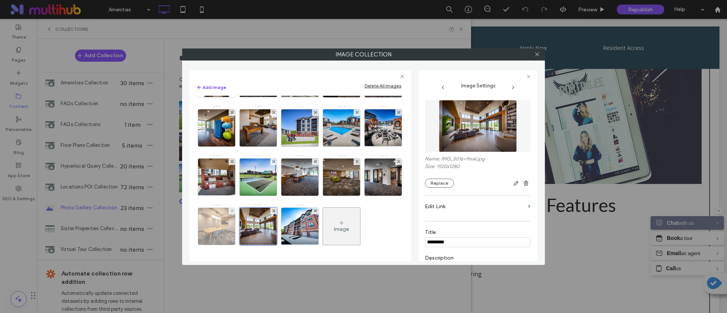
click at [219, 237] on img at bounding box center [217, 226] width 56 height 37
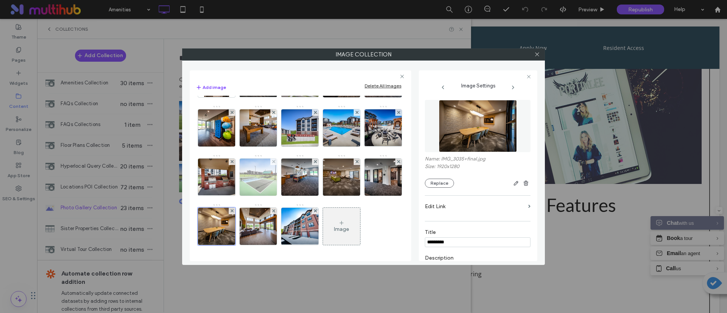
click at [230, 189] on img at bounding box center [258, 177] width 56 height 37
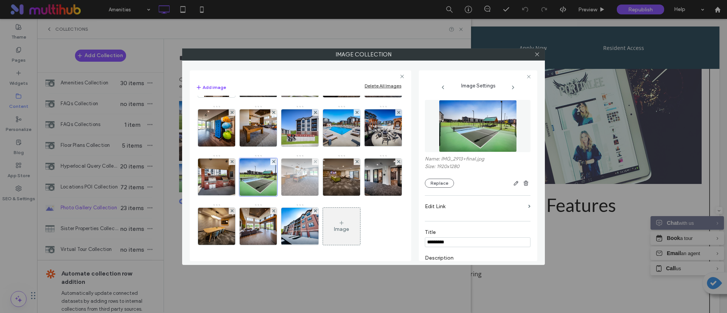
click at [272, 178] on img at bounding box center [300, 177] width 56 height 37
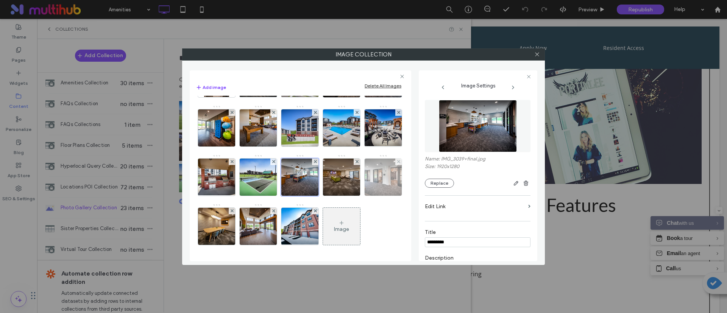
click at [355, 180] on img at bounding box center [383, 177] width 56 height 37
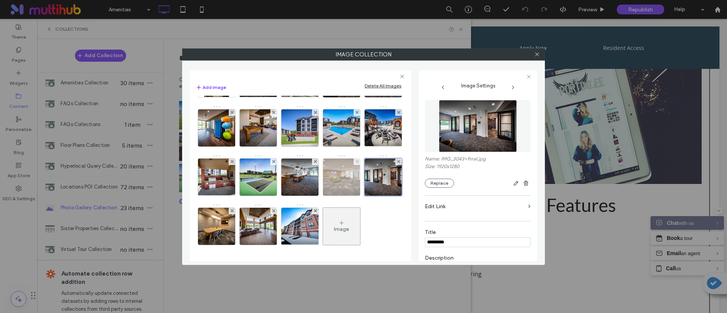
click at [314, 183] on img at bounding box center [342, 177] width 56 height 37
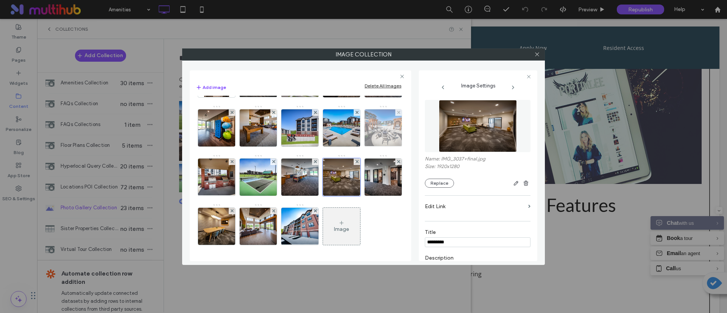
click at [358, 130] on img at bounding box center [383, 127] width 50 height 37
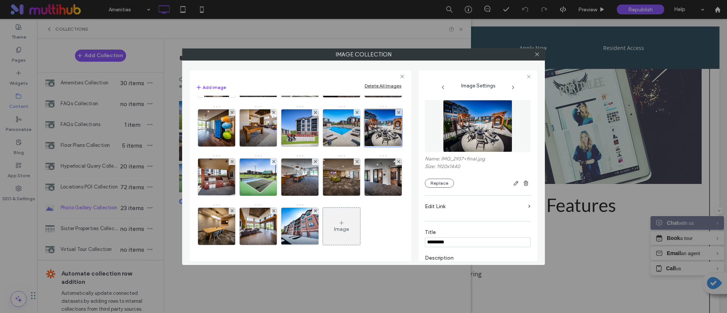
scroll to position [149, 0]
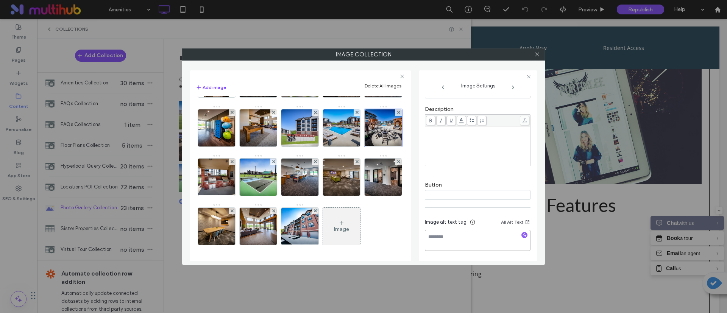
click at [464, 237] on textarea at bounding box center [478, 240] width 106 height 21
click at [522, 238] on icon "button" at bounding box center [524, 234] width 5 height 5
type textarea "**********"
click at [497, 245] on textarea "**********" at bounding box center [475, 240] width 101 height 21
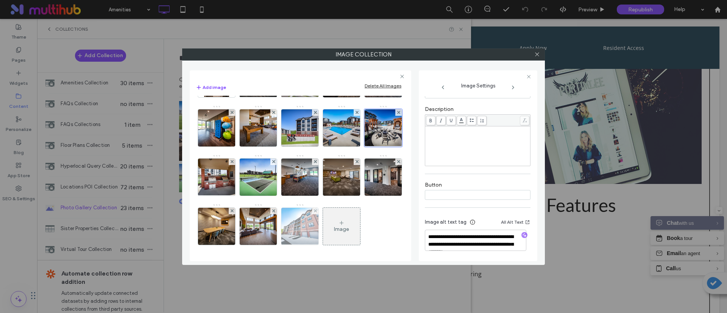
click at [296, 227] on img at bounding box center [300, 226] width 50 height 37
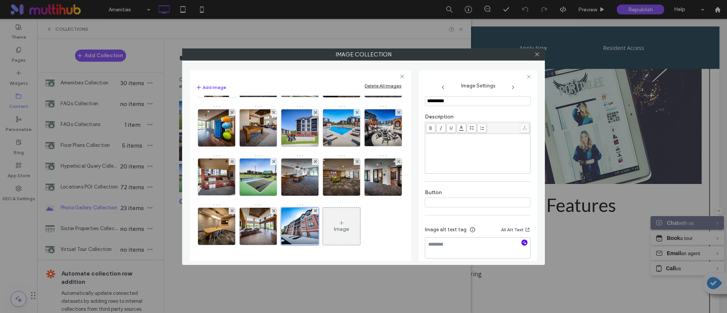
click at [522, 245] on icon "button" at bounding box center [524, 242] width 5 height 5
type textarea "**********"
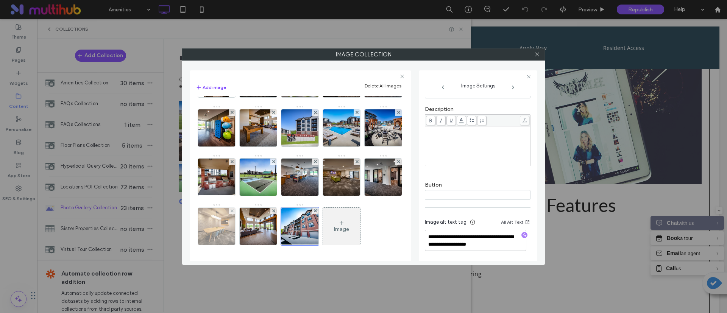
click at [210, 226] on img at bounding box center [217, 226] width 56 height 37
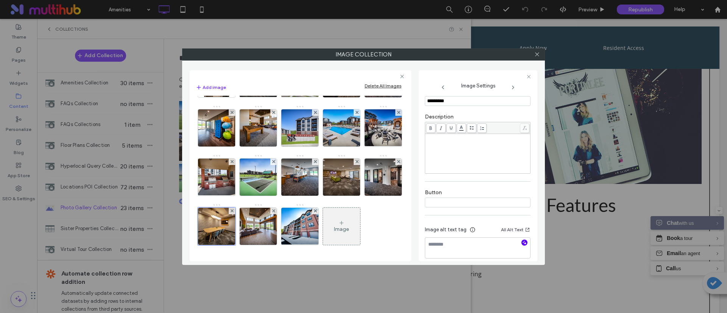
click at [522, 245] on icon "button" at bounding box center [524, 242] width 5 height 5
type textarea "**********"
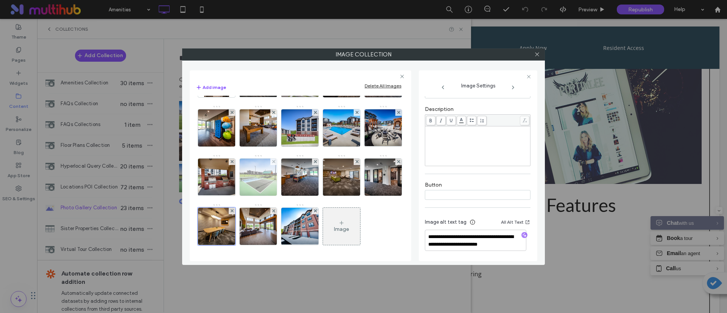
click at [230, 172] on img at bounding box center [258, 177] width 56 height 37
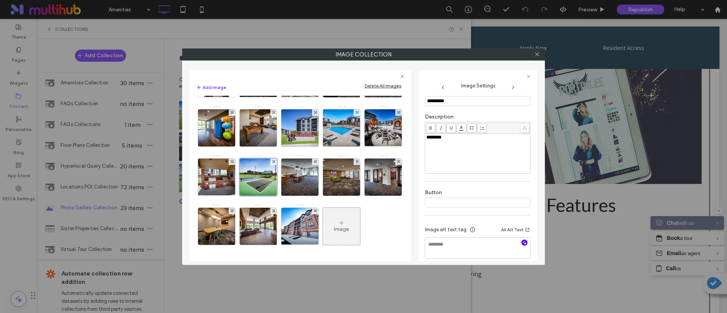
click at [522, 244] on icon "button" at bounding box center [524, 242] width 5 height 5
type textarea "**********"
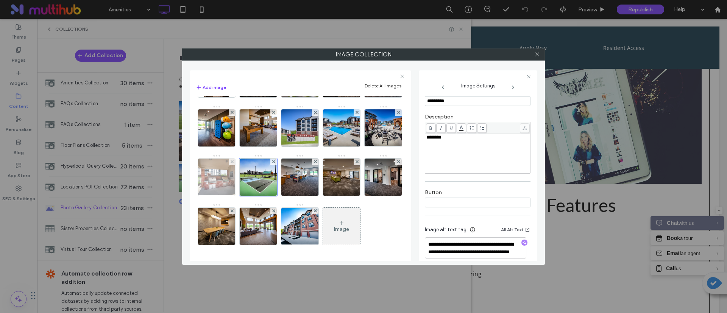
click at [241, 159] on img at bounding box center [217, 177] width 50 height 37
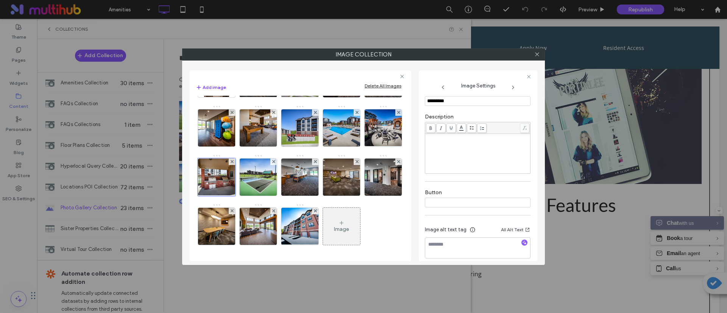
click at [471, 207] on input at bounding box center [478, 203] width 106 height 10
type input "*********"
click at [483, 183] on div "Name: IMG_2953+final.jpg Size: 1920x1440 Replace Edit [PERSON_NAME] ********* D…" at bounding box center [478, 111] width 106 height 313
click at [464, 236] on div "Image alt text tag All Alt Text" at bounding box center [478, 231] width 106 height 12
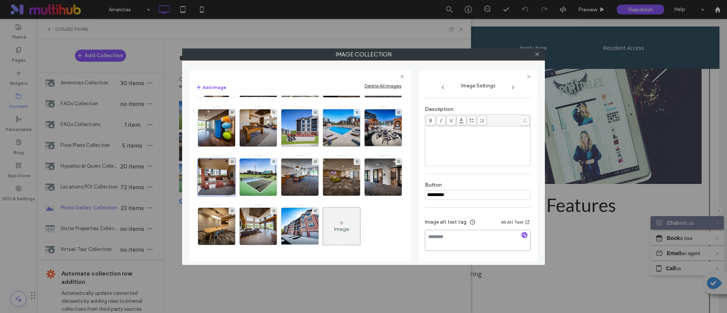
click at [464, 236] on textarea at bounding box center [478, 240] width 106 height 21
click at [522, 234] on icon "button" at bounding box center [524, 234] width 5 height 5
type textarea "**********"
click at [512, 223] on button "All Alt Text" at bounding box center [516, 222] width 30 height 9
click at [508, 221] on button "All Alt Text" at bounding box center [516, 222] width 30 height 9
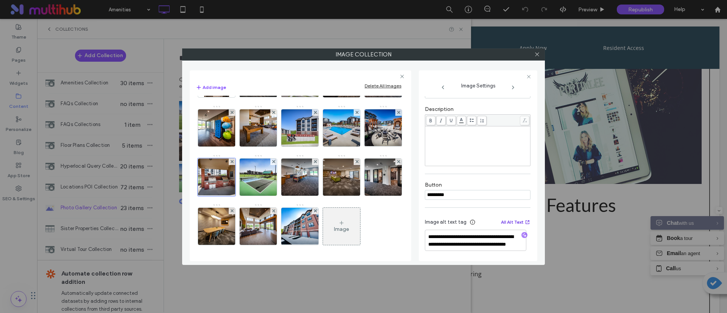
click at [501, 222] on button "All Alt Text" at bounding box center [516, 222] width 30 height 9
click at [525, 221] on icon "button" at bounding box center [527, 222] width 6 height 6
click at [524, 221] on icon "button" at bounding box center [527, 222] width 6 height 6
click at [513, 228] on div "Image alt text tag All Alt Text" at bounding box center [478, 224] width 106 height 12
click at [510, 224] on button "All Alt Text" at bounding box center [516, 222] width 30 height 9
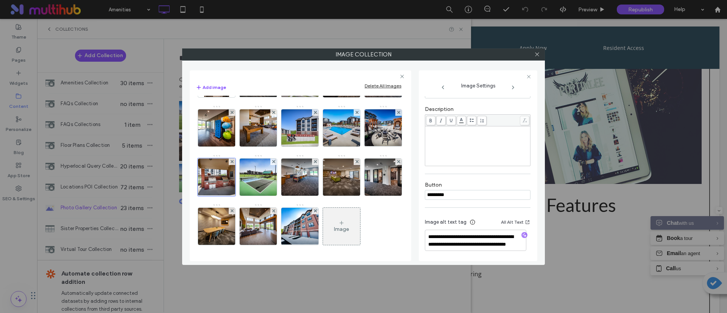
click at [469, 221] on icon at bounding box center [472, 222] width 6 height 6
click at [487, 239] on textarea "**********" at bounding box center [475, 240] width 101 height 21
click at [487, 247] on textarea "**********" at bounding box center [475, 240] width 101 height 21
click at [307, 223] on img at bounding box center [300, 226] width 50 height 37
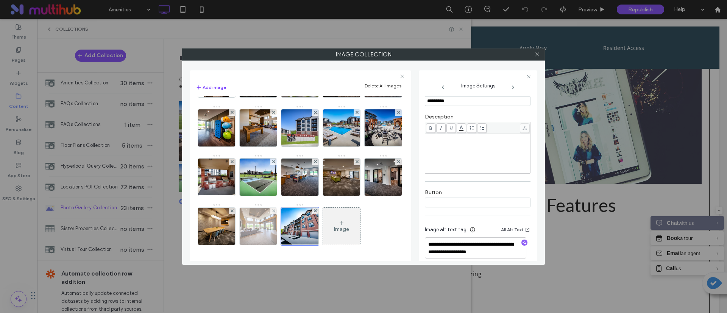
click at [269, 221] on img at bounding box center [258, 226] width 56 height 37
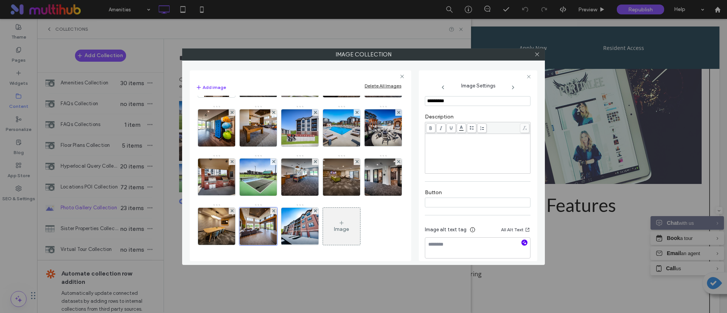
click at [522, 244] on icon "button" at bounding box center [524, 242] width 5 height 5
type textarea "**********"
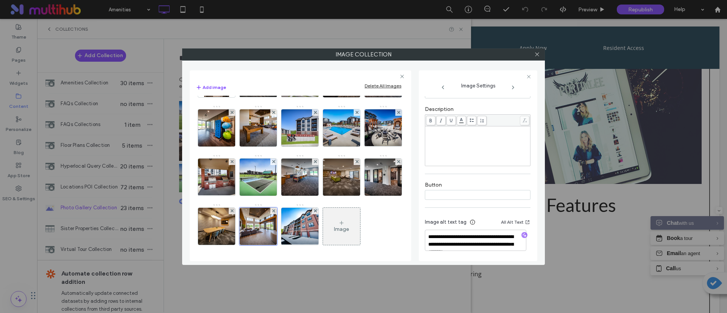
scroll to position [0, 0]
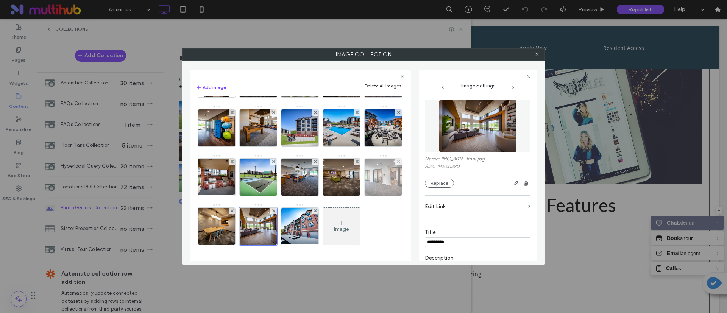
click at [355, 178] on img at bounding box center [383, 177] width 56 height 37
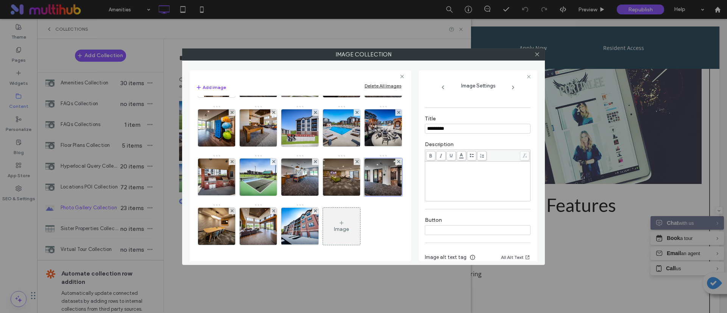
scroll to position [149, 0]
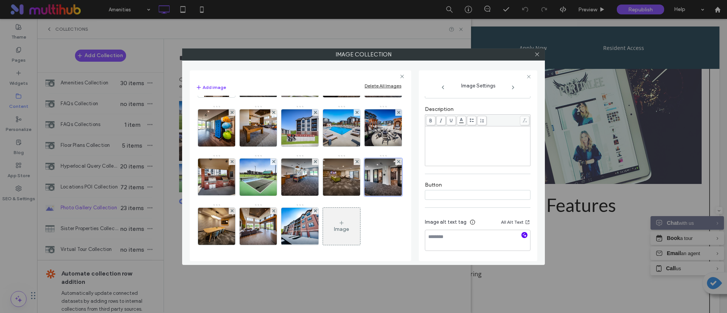
click at [522, 237] on use "button" at bounding box center [524, 235] width 4 height 4
click at [475, 234] on div at bounding box center [451, 236] width 52 height 12
type textarea "**********"
click at [503, 243] on textarea "**********" at bounding box center [475, 240] width 101 height 21
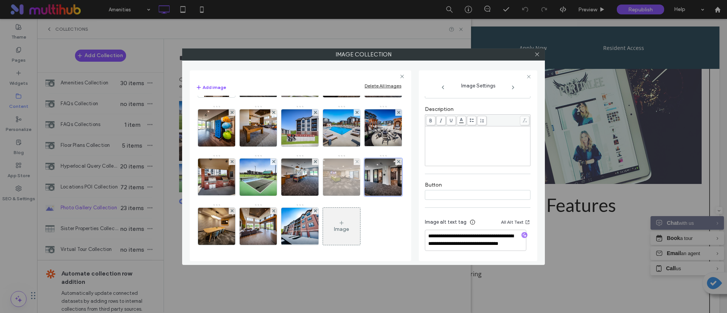
click at [314, 189] on img at bounding box center [342, 177] width 56 height 37
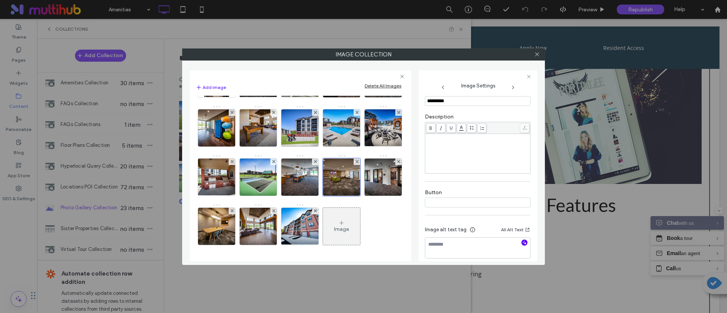
click at [522, 243] on icon "button" at bounding box center [524, 242] width 5 height 5
type textarea "**********"
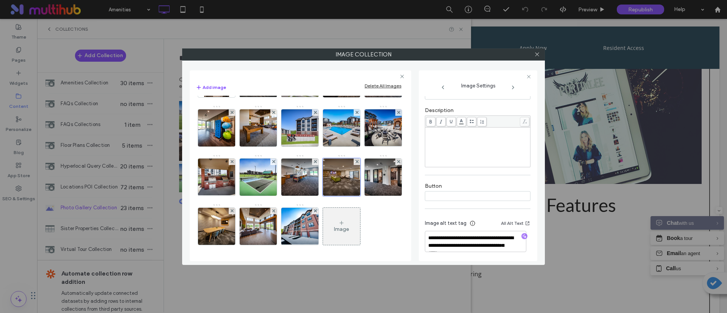
scroll to position [149, 0]
click at [272, 174] on img at bounding box center [300, 177] width 56 height 37
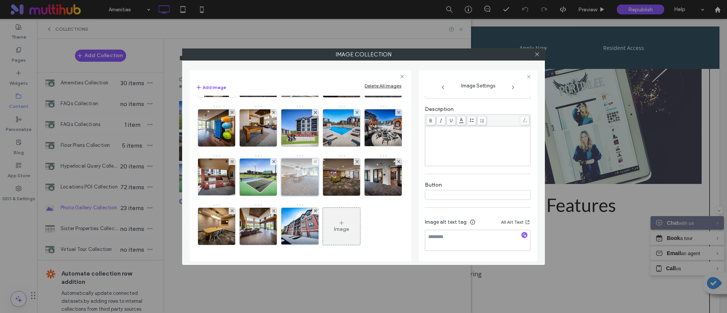
scroll to position [141, 0]
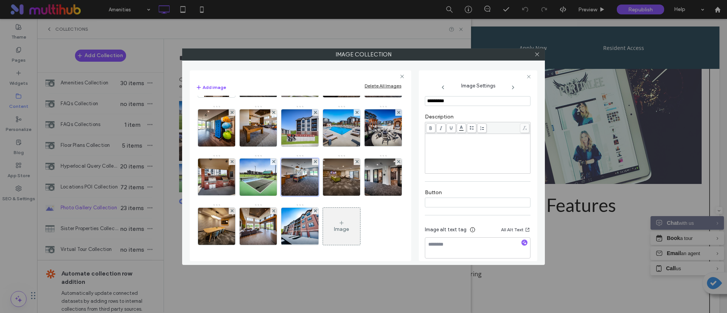
click at [521, 247] on div at bounding box center [524, 243] width 6 height 7
click at [522, 242] on icon "button" at bounding box center [524, 242] width 5 height 5
type textarea "**********"
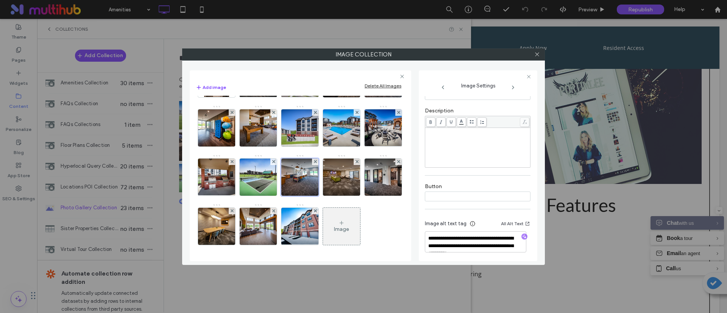
scroll to position [149, 0]
click at [230, 176] on img at bounding box center [258, 177] width 56 height 37
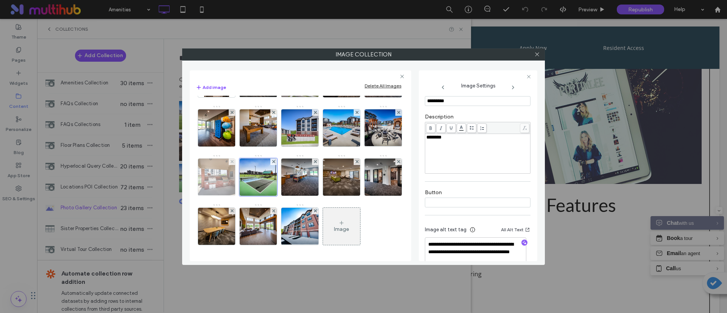
click at [241, 159] on img at bounding box center [217, 177] width 50 height 37
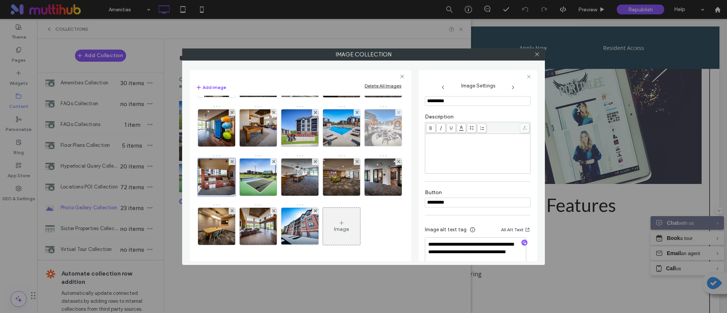
click at [358, 126] on img at bounding box center [383, 127] width 50 height 37
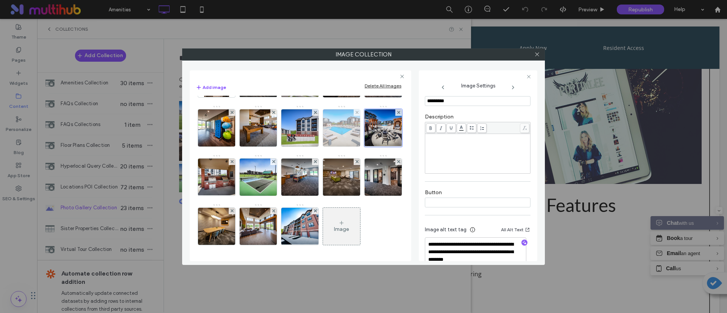
click at [314, 126] on img at bounding box center [342, 127] width 56 height 37
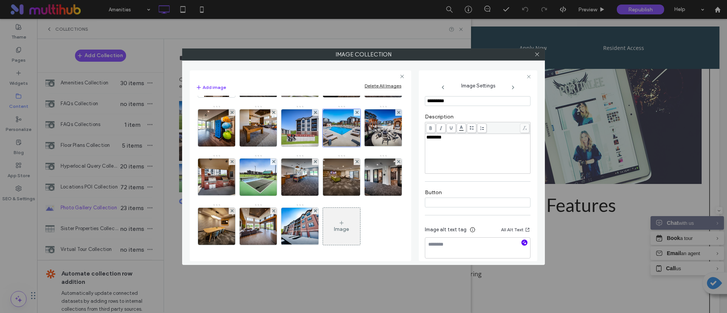
click at [522, 245] on icon "button" at bounding box center [524, 242] width 5 height 5
type textarea "**********"
click at [479, 256] on textarea "**********" at bounding box center [475, 247] width 101 height 21
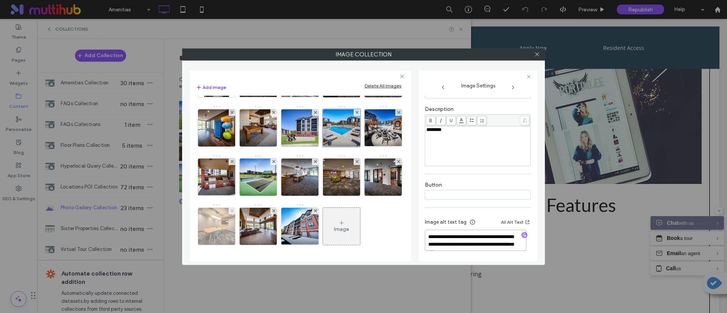
scroll to position [85, 0]
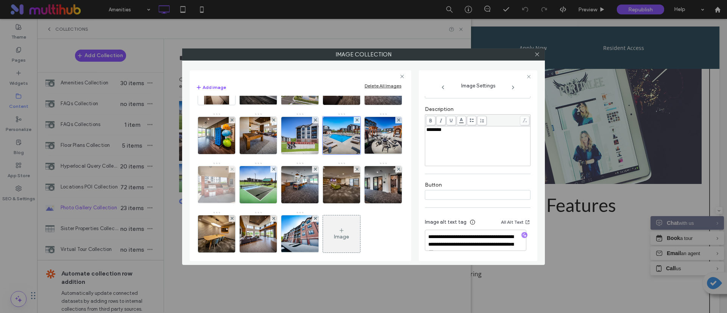
click at [241, 195] on img at bounding box center [217, 184] width 50 height 37
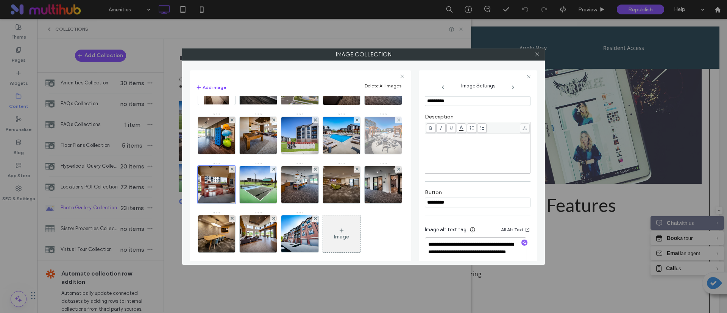
click at [358, 154] on img at bounding box center [383, 135] width 50 height 37
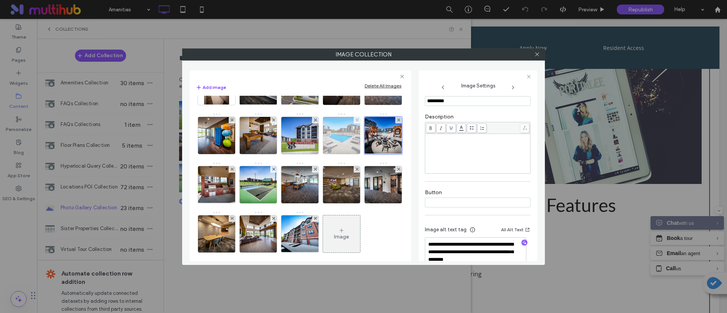
click at [314, 154] on img at bounding box center [342, 135] width 56 height 37
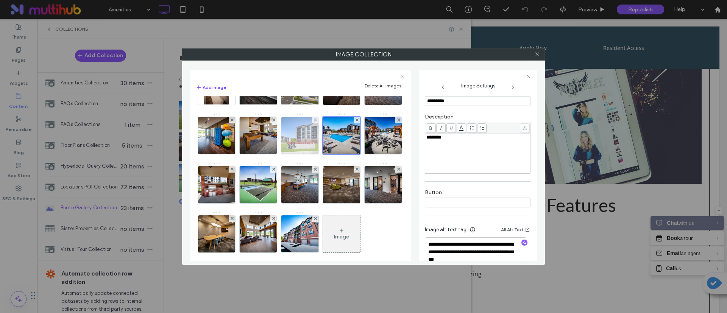
click at [272, 154] on img at bounding box center [300, 135] width 56 height 37
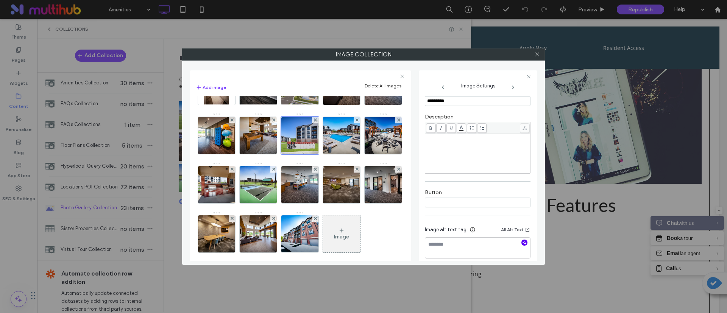
click at [522, 243] on icon "button" at bounding box center [524, 242] width 5 height 5
type textarea "**********"
click at [500, 250] on textarea "**********" at bounding box center [475, 247] width 101 height 21
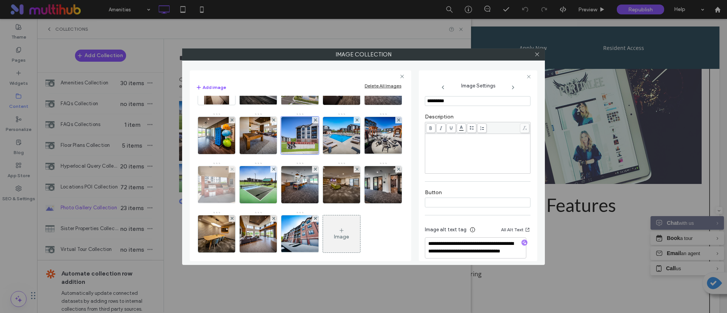
click at [241, 175] on img at bounding box center [217, 184] width 50 height 37
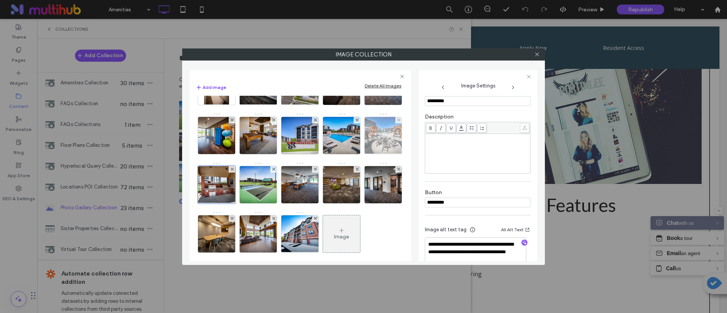
click at [358, 154] on img at bounding box center [383, 135] width 50 height 37
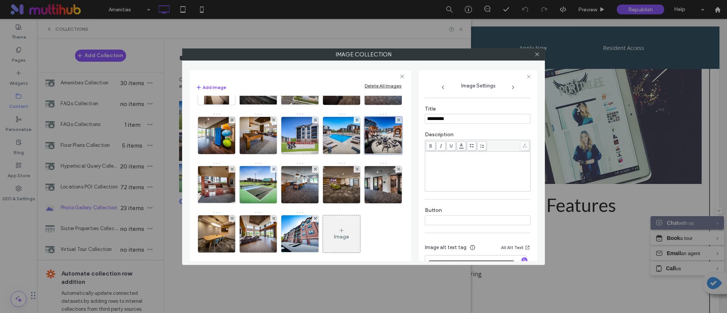
scroll to position [141, 0]
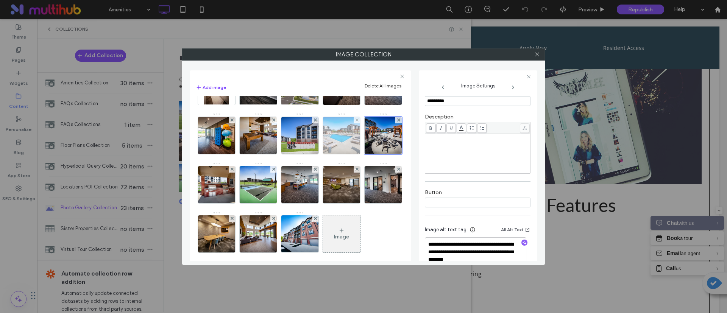
click at [314, 154] on img at bounding box center [342, 135] width 56 height 37
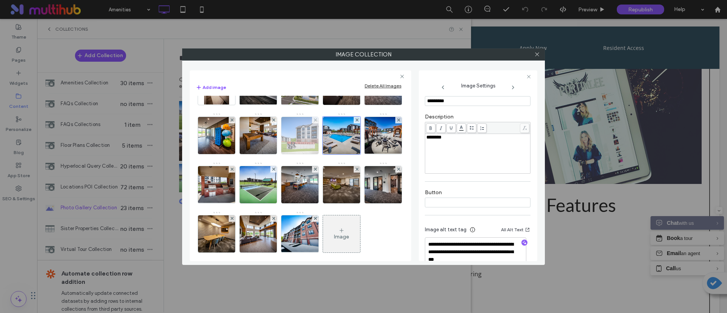
click at [272, 154] on img at bounding box center [300, 135] width 56 height 37
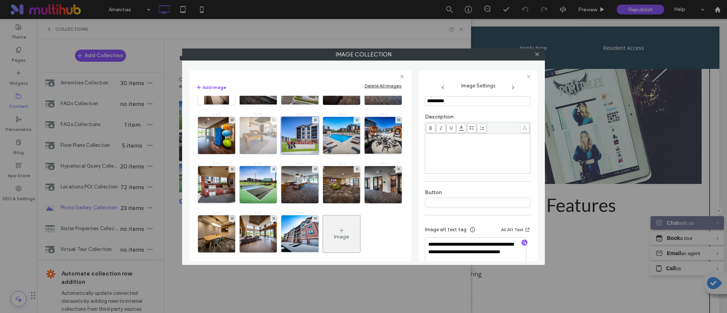
click at [286, 151] on img at bounding box center [258, 135] width 56 height 37
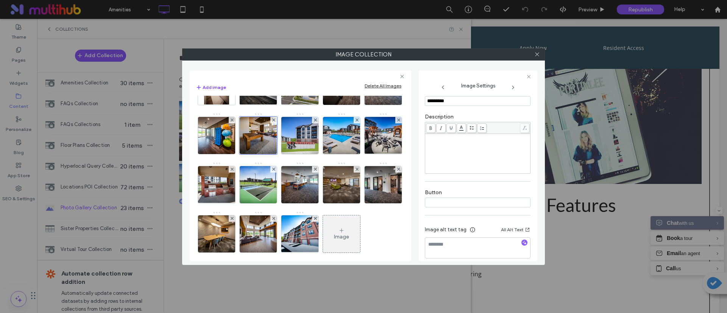
click at [522, 245] on icon "button" at bounding box center [524, 242] width 5 height 5
type textarea "**********"
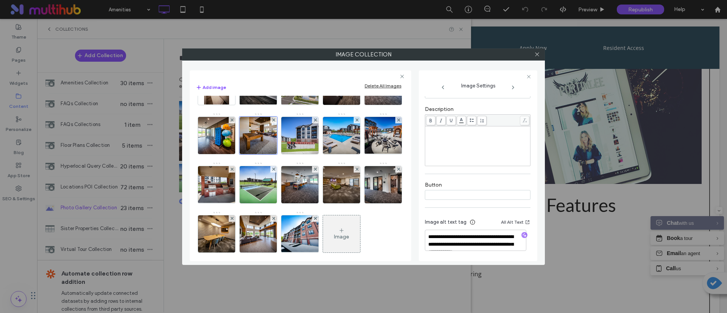
scroll to position [36, 0]
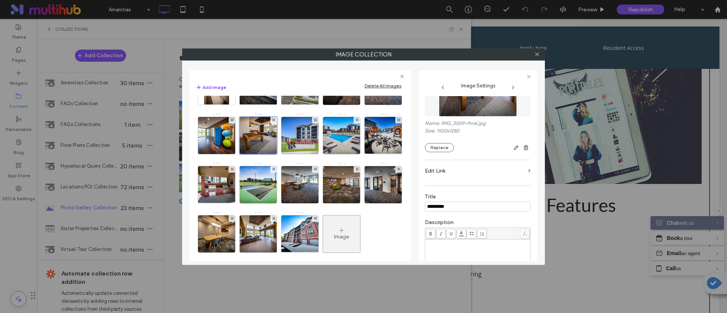
drag, startPoint x: 466, startPoint y: 212, endPoint x: 396, endPoint y: 201, distance: 70.9
click at [396, 201] on div "**********" at bounding box center [363, 162] width 347 height 197
type input "*********"
click at [477, 196] on label "Title" at bounding box center [478, 197] width 106 height 8
click at [245, 150] on img at bounding box center [217, 135] width 56 height 37
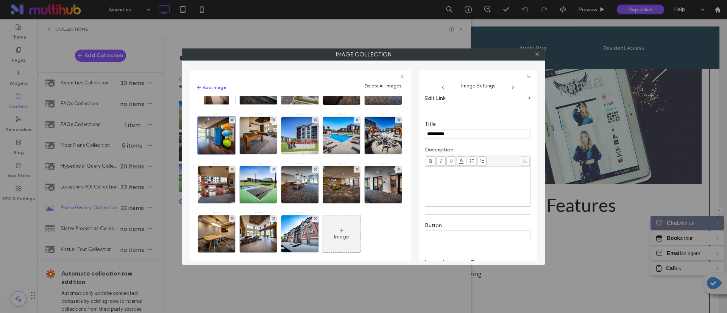
scroll to position [149, 0]
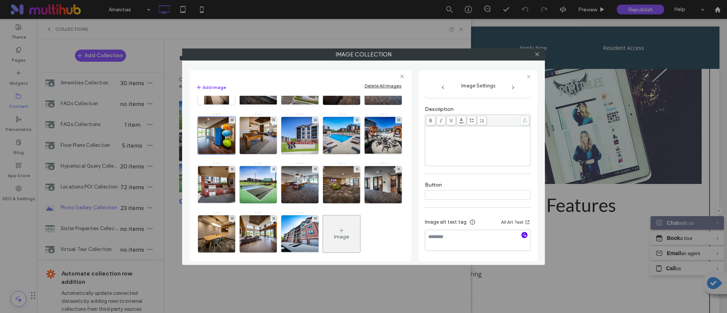
click at [523, 236] on span "button" at bounding box center [524, 235] width 6 height 6
type textarea "**********"
click at [355, 105] on img at bounding box center [383, 86] width 56 height 37
click at [522, 244] on icon "button" at bounding box center [524, 242] width 5 height 5
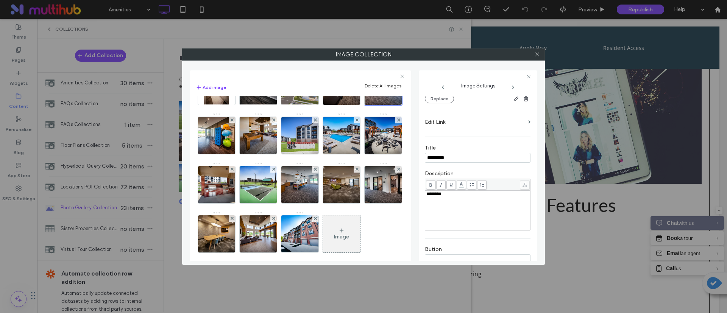
type textarea "**********"
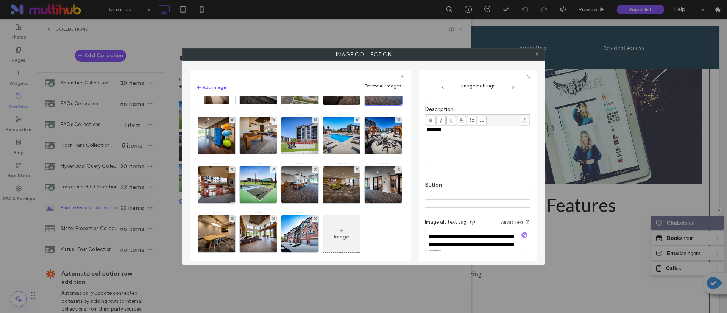
click at [480, 245] on textarea "**********" at bounding box center [475, 240] width 101 height 21
click at [314, 105] on img at bounding box center [342, 86] width 56 height 37
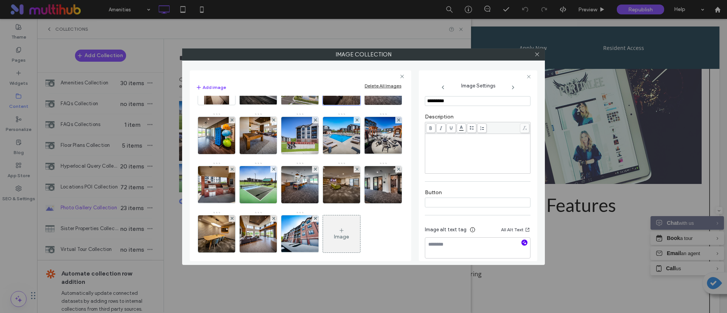
click at [522, 243] on icon "button" at bounding box center [524, 242] width 5 height 5
type textarea "**********"
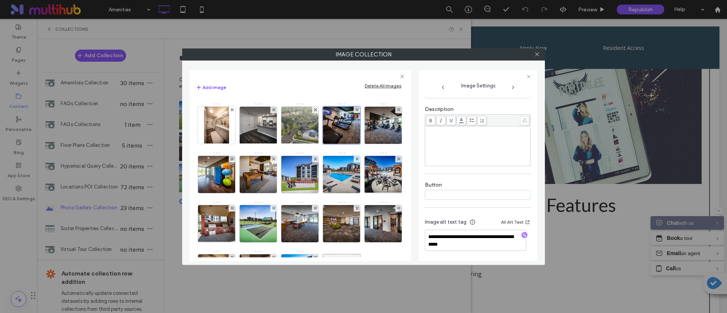
scroll to position [28, 0]
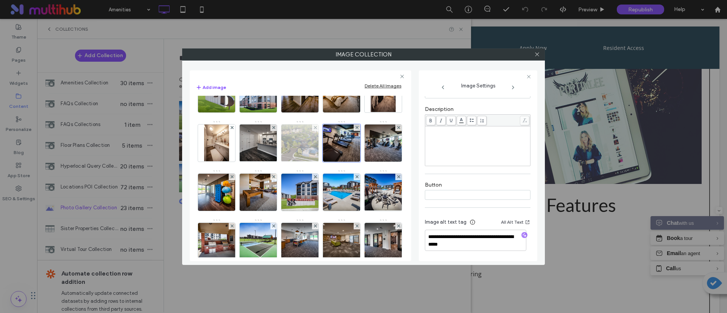
click at [333, 144] on img at bounding box center [300, 143] width 66 height 37
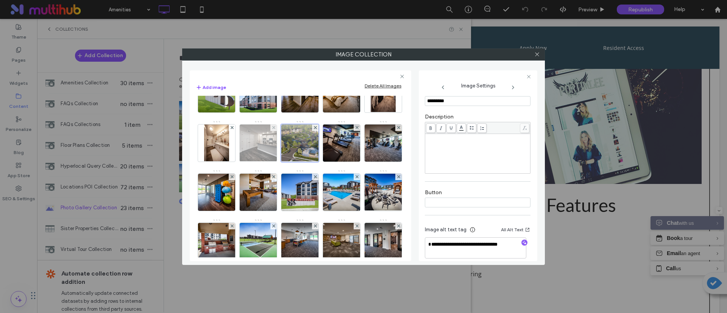
click at [283, 142] on img at bounding box center [259, 143] width 50 height 37
click at [522, 244] on icon "button" at bounding box center [524, 242] width 5 height 5
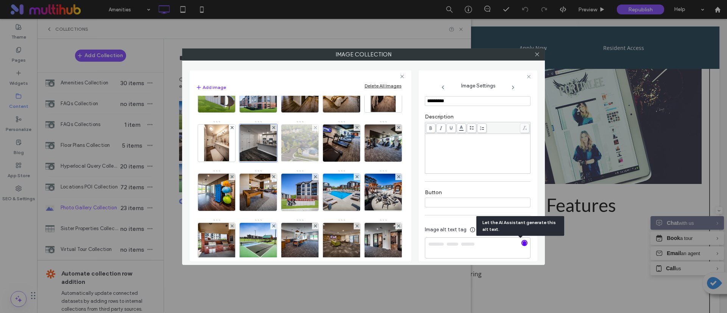
type textarea "**********"
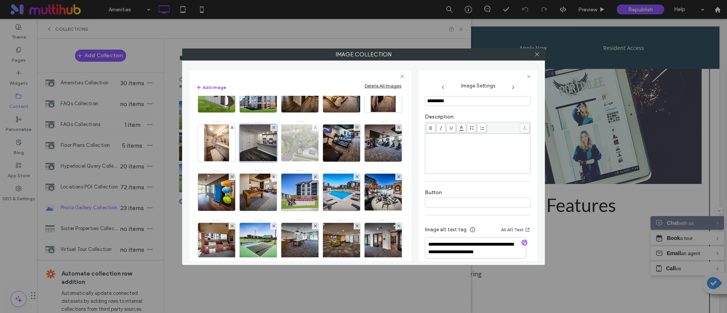
click at [333, 134] on img at bounding box center [300, 143] width 66 height 37
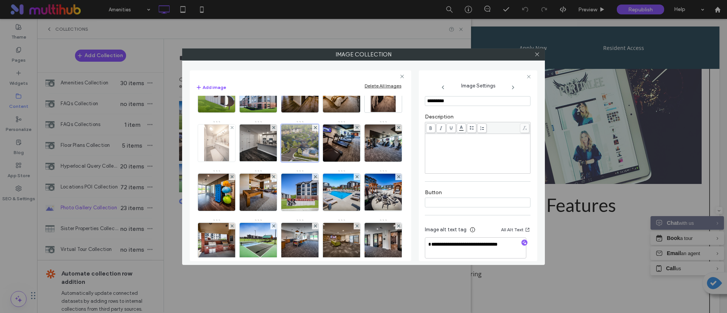
click at [229, 143] on img at bounding box center [216, 143] width 25 height 37
click at [523, 244] on div at bounding box center [524, 243] width 12 height 7
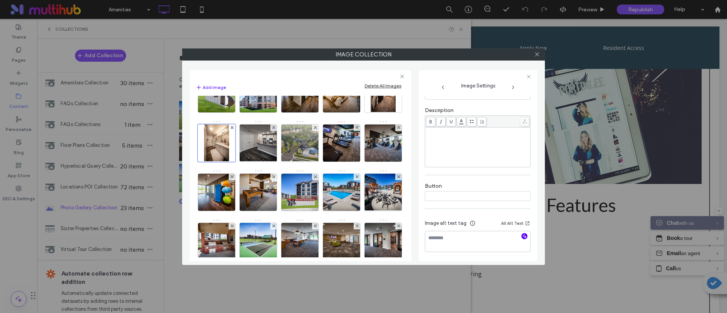
scroll to position [149, 0]
click at [522, 235] on icon "button" at bounding box center [524, 234] width 5 height 5
type textarea "**********"
click at [508, 245] on textarea "**********" at bounding box center [475, 240] width 101 height 21
click at [371, 112] on img at bounding box center [383, 93] width 25 height 37
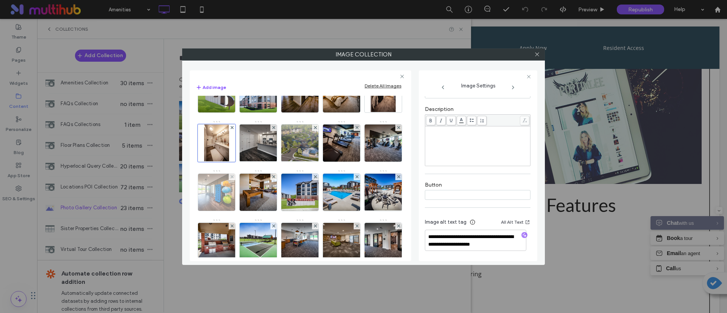
scroll to position [141, 0]
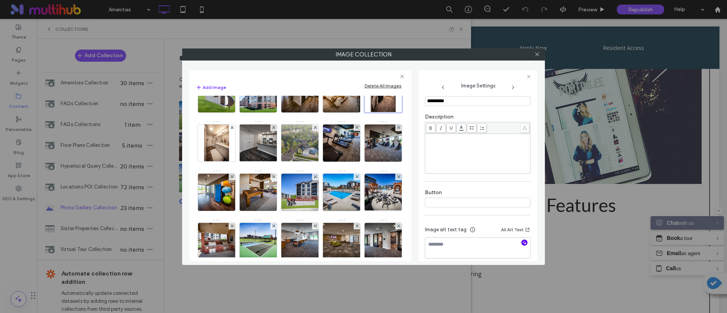
click at [522, 242] on icon "button" at bounding box center [524, 242] width 5 height 5
type textarea "**********"
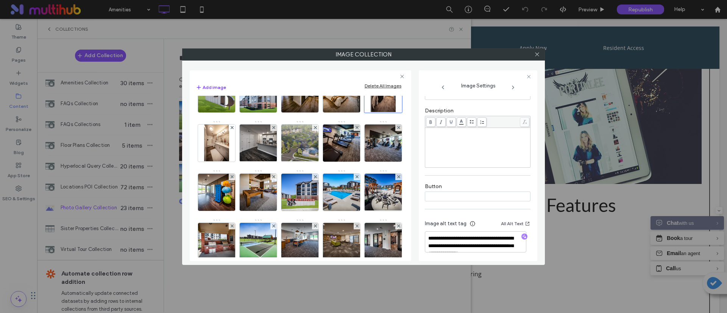
scroll to position [149, 0]
click at [478, 243] on textarea "**********" at bounding box center [475, 240] width 101 height 21
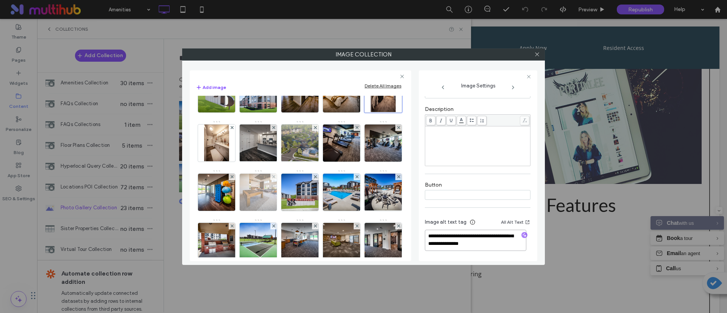
scroll to position [0, 0]
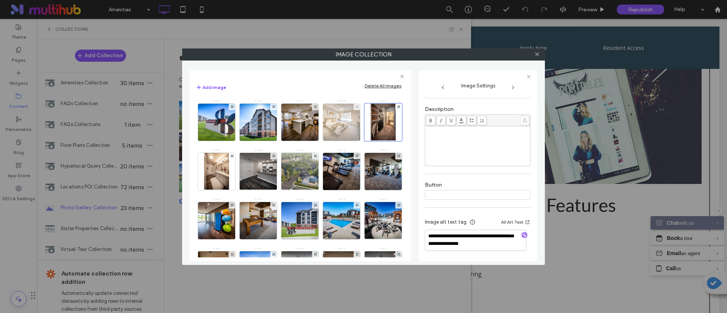
click at [333, 122] on img at bounding box center [342, 122] width 56 height 37
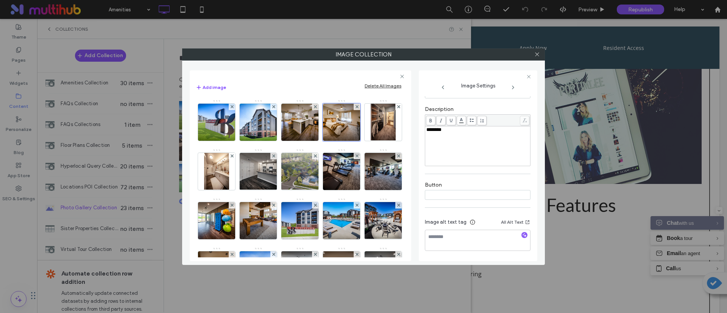
scroll to position [141, 0]
click at [521, 243] on span "button" at bounding box center [524, 243] width 6 height 6
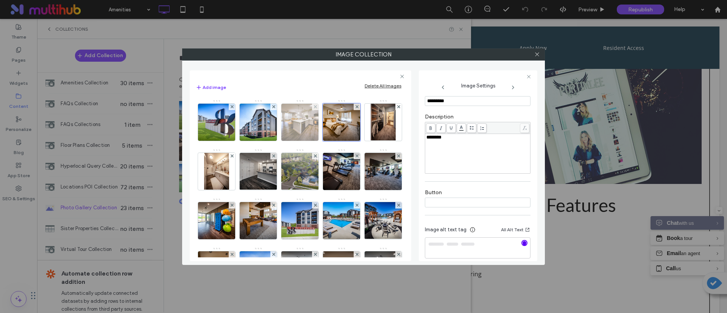
click at [289, 127] on img at bounding box center [300, 122] width 56 height 37
type textarea "**********"
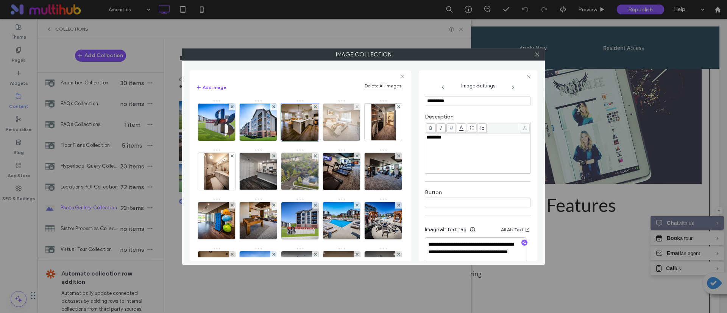
click at [340, 131] on img at bounding box center [342, 122] width 56 height 37
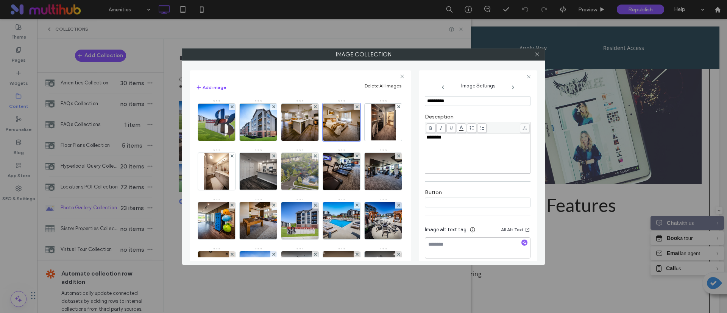
click at [521, 247] on div at bounding box center [524, 243] width 6 height 7
click at [522, 244] on icon "button" at bounding box center [524, 242] width 5 height 5
type textarea "**********"
click at [492, 251] on textarea "**********" at bounding box center [475, 247] width 101 height 21
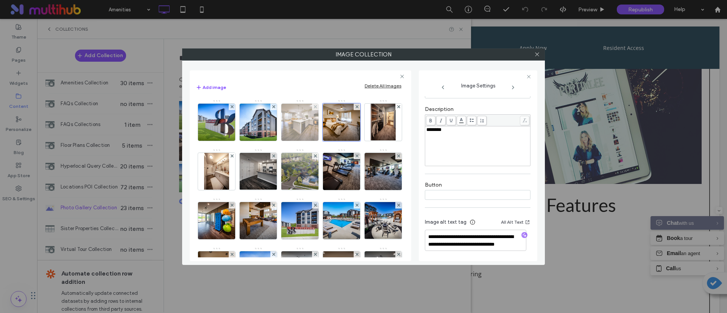
click at [292, 127] on img at bounding box center [300, 122] width 56 height 37
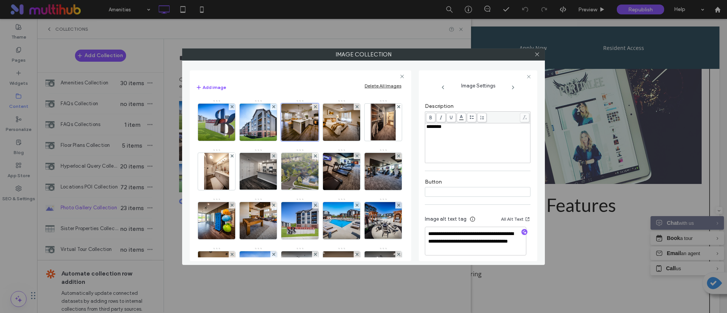
scroll to position [157, 0]
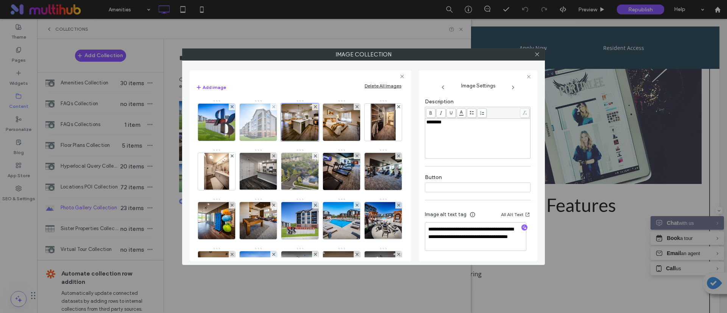
click at [268, 127] on img at bounding box center [258, 122] width 56 height 37
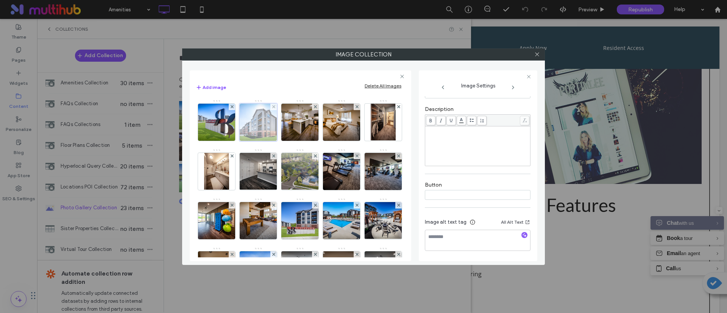
scroll to position [141, 0]
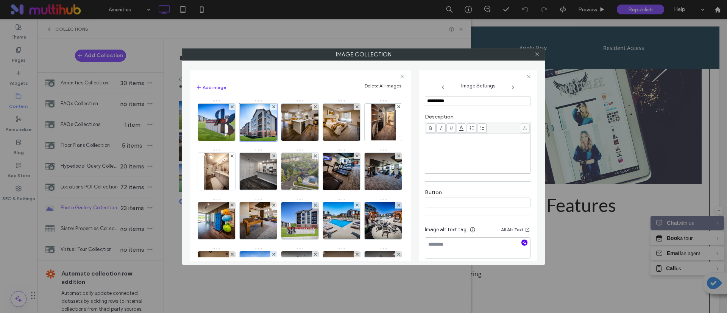
click at [522, 243] on icon "button" at bounding box center [524, 242] width 5 height 5
type textarea "**********"
click at [488, 243] on textarea "**********" at bounding box center [475, 247] width 101 height 21
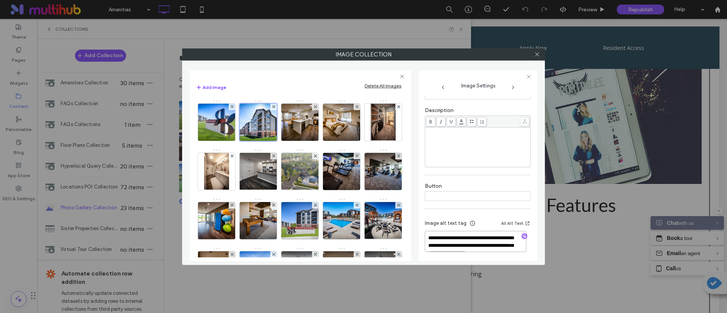
scroll to position [149, 0]
click at [220, 127] on img at bounding box center [217, 122] width 56 height 37
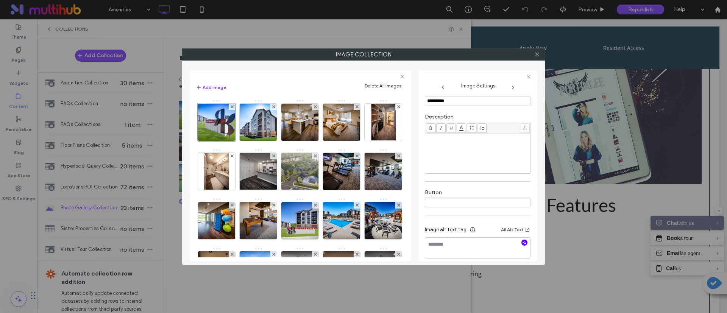
click at [522, 245] on use "button" at bounding box center [524, 243] width 4 height 4
click at [521, 245] on div at bounding box center [524, 243] width 6 height 7
type textarea "**********"
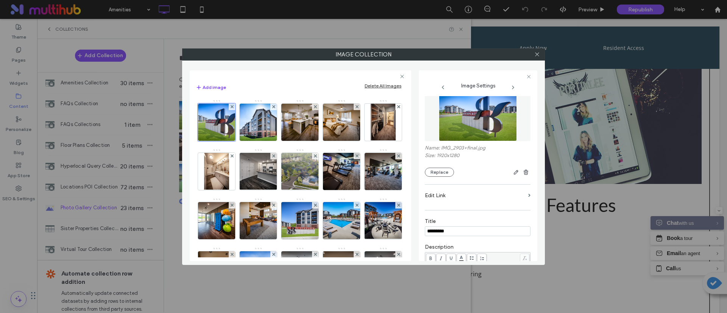
scroll to position [0, 0]
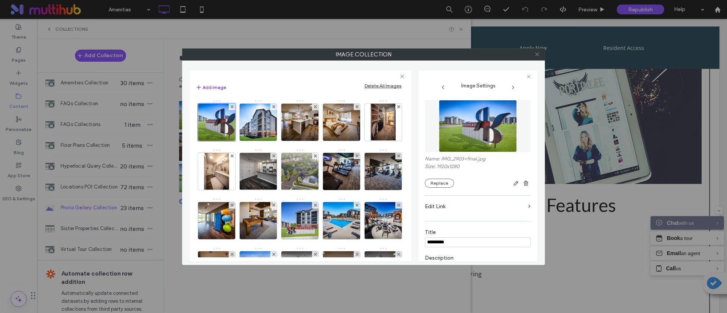
click at [539, 55] on icon at bounding box center [537, 54] width 6 height 6
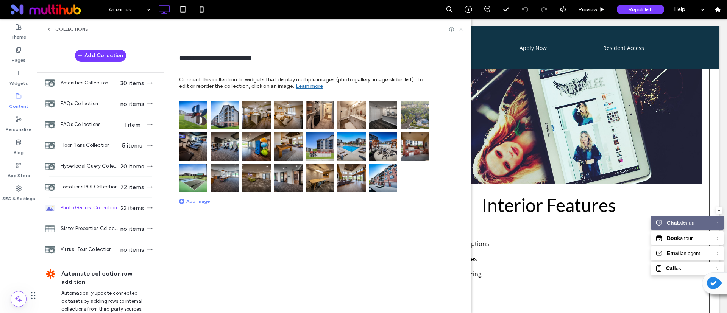
click at [461, 27] on icon at bounding box center [461, 29] width 6 height 6
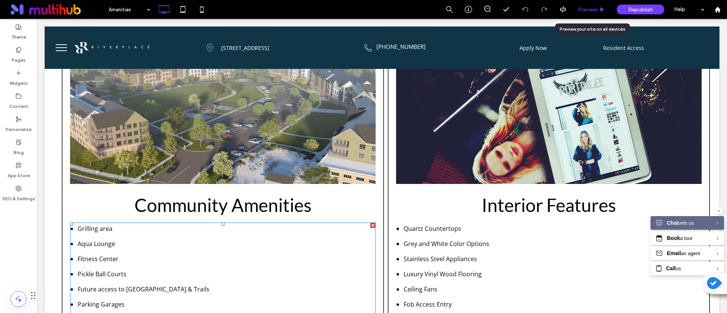
click at [599, 11] on div "Preview" at bounding box center [591, 9] width 38 height 6
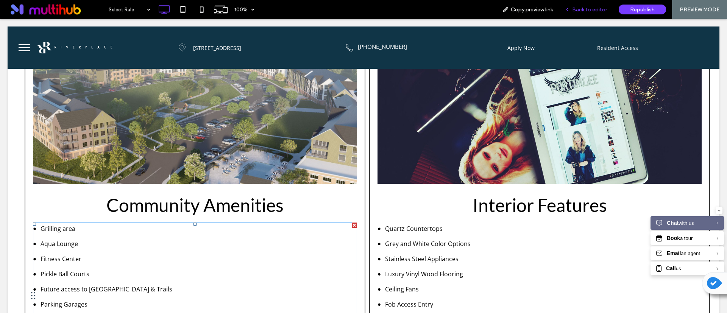
click at [593, 7] on span "Back to editor" at bounding box center [589, 9] width 35 height 6
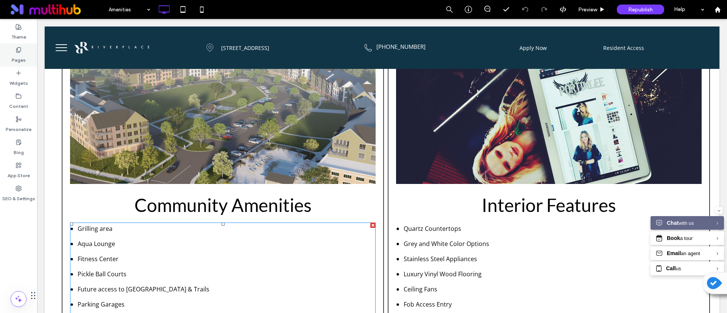
click at [21, 58] on label "Pages" at bounding box center [19, 58] width 14 height 11
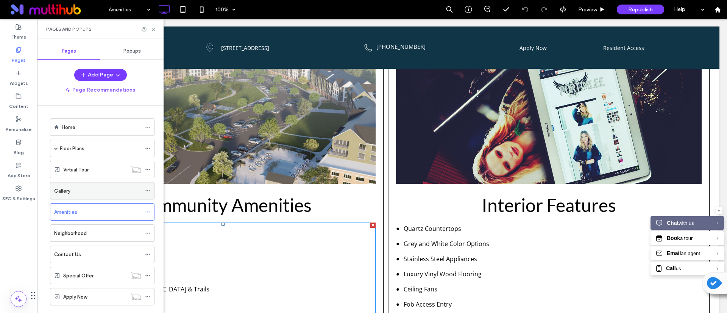
click at [89, 192] on div "Gallery" at bounding box center [97, 191] width 87 height 8
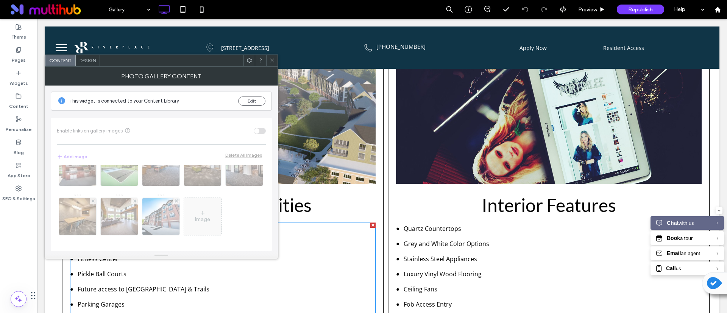
scroll to position [221, 0]
click at [248, 56] on span at bounding box center [249, 60] width 6 height 11
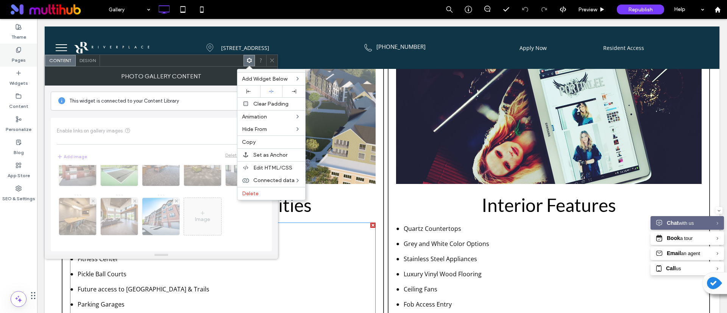
click at [19, 55] on label "Pages" at bounding box center [19, 58] width 14 height 11
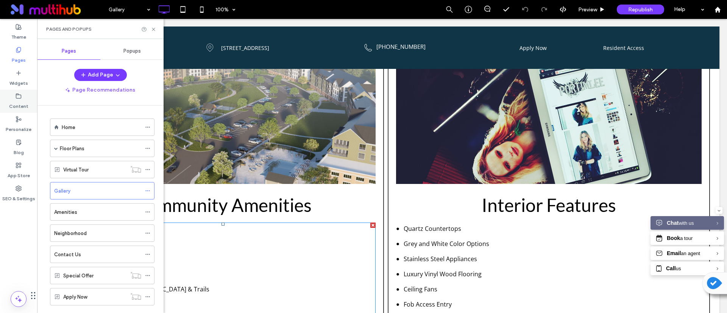
click at [17, 103] on label "Content" at bounding box center [18, 104] width 19 height 11
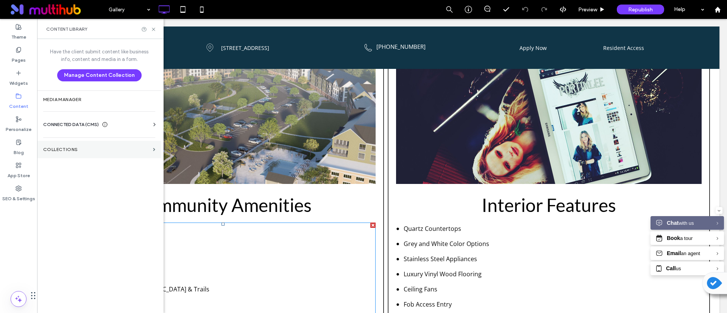
click at [75, 153] on section "Collections" at bounding box center [99, 149] width 124 height 17
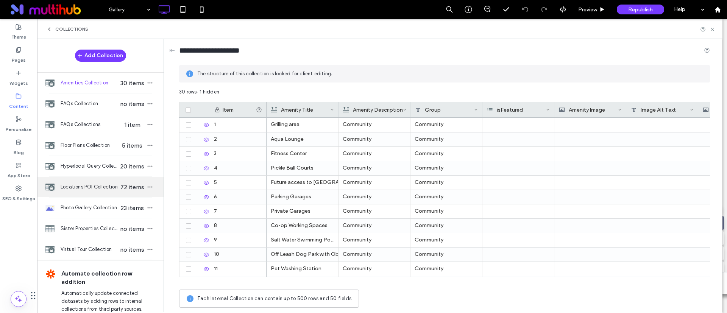
click at [99, 183] on span "Locations POI Collection" at bounding box center [90, 187] width 58 height 8
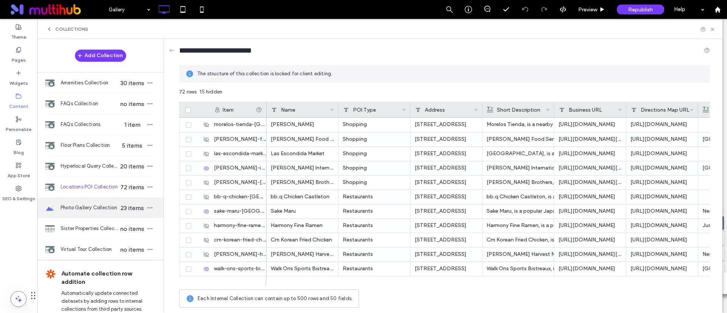
click at [106, 212] on div "Photo Gallery Collection 23 items" at bounding box center [100, 208] width 126 height 20
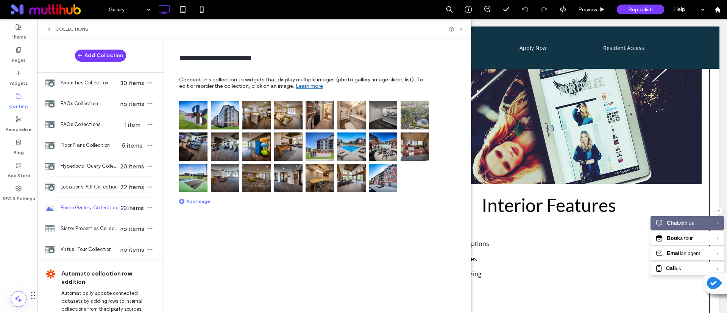
click at [410, 155] on img at bounding box center [414, 146] width 28 height 28
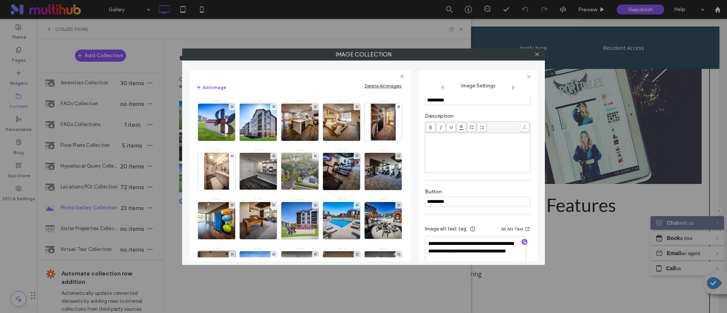
scroll to position [157, 0]
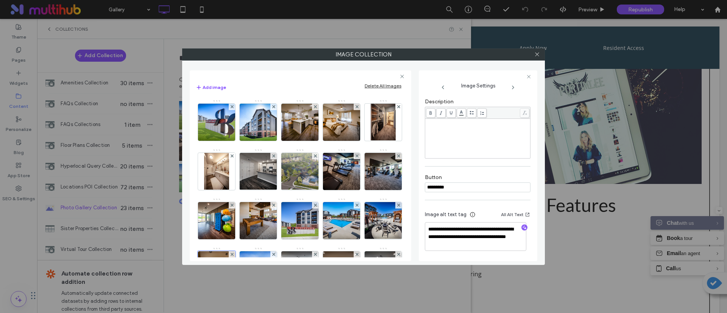
click at [458, 183] on input "*********" at bounding box center [478, 187] width 106 height 10
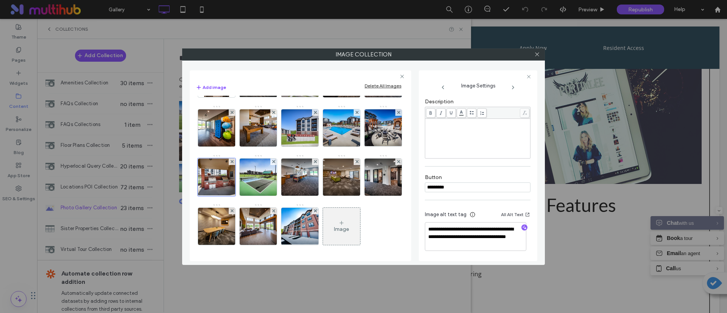
click at [525, 77] on div at bounding box center [478, 76] width 106 height 5
click at [537, 58] on span at bounding box center [537, 54] width 6 height 11
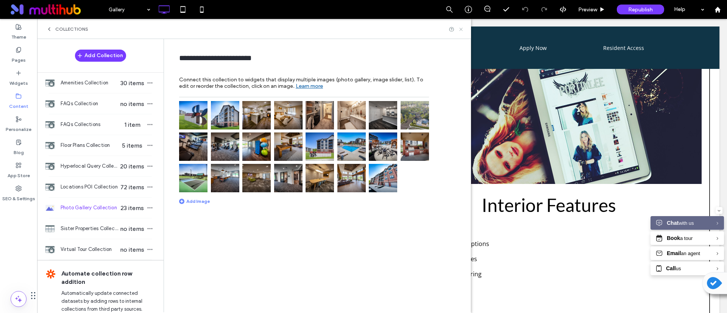
click at [463, 31] on icon at bounding box center [461, 29] width 6 height 6
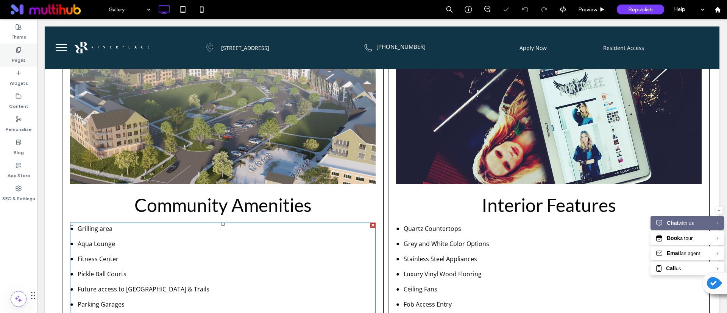
click at [13, 58] on label "Pages" at bounding box center [19, 58] width 14 height 11
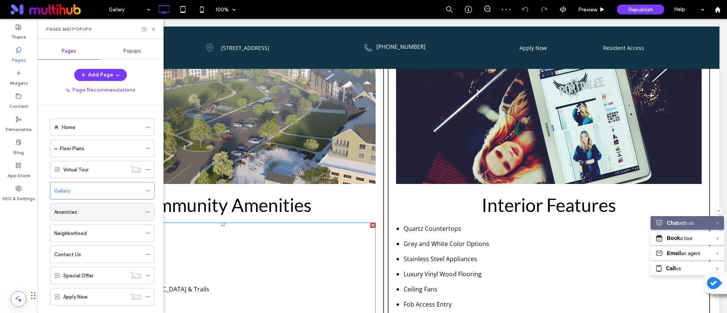
click at [83, 215] on div "Amenities" at bounding box center [97, 212] width 87 height 8
click at [154, 28] on icon at bounding box center [154, 29] width 6 height 6
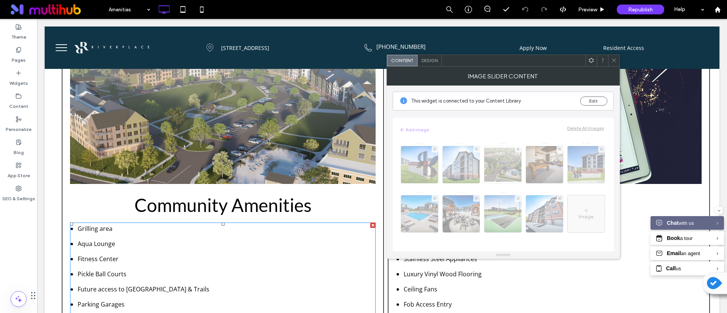
click at [599, 95] on div "This widget is connected to your Content Library Edit" at bounding box center [502, 101] width 221 height 19
click at [590, 100] on button "Edit" at bounding box center [593, 101] width 27 height 9
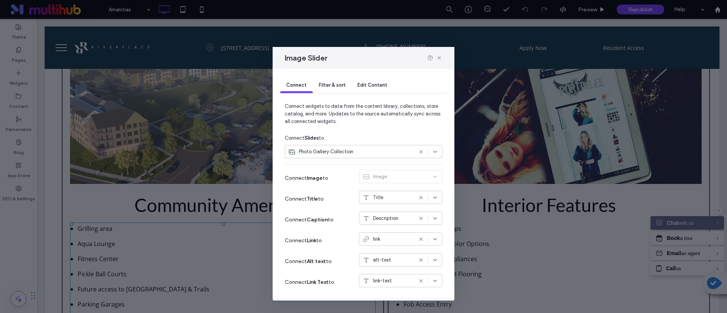
click at [346, 150] on span "Photo Gallery Collection" at bounding box center [326, 152] width 55 height 8
click at [370, 80] on div "Edit Content" at bounding box center [372, 85] width 42 height 15
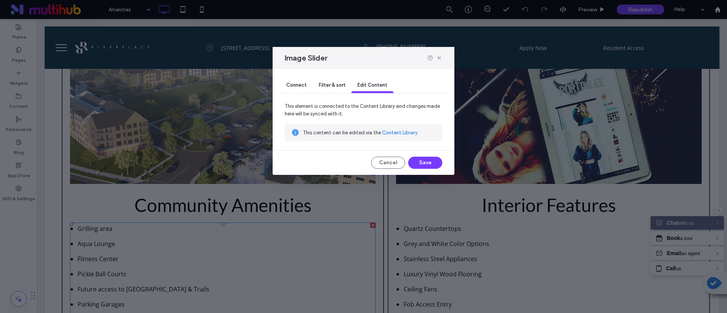
click at [389, 134] on link "Content Library" at bounding box center [400, 133] width 36 height 8
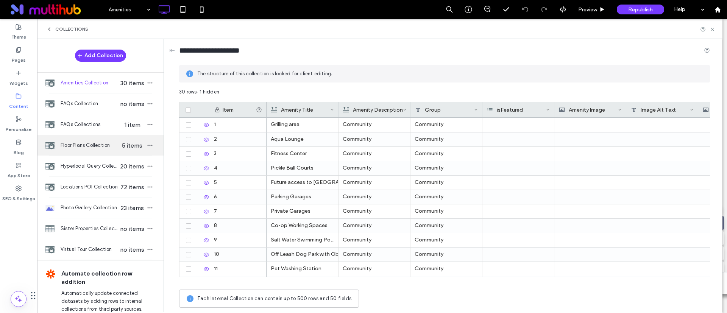
click at [80, 147] on span "Floor Plans Collection" at bounding box center [90, 146] width 58 height 8
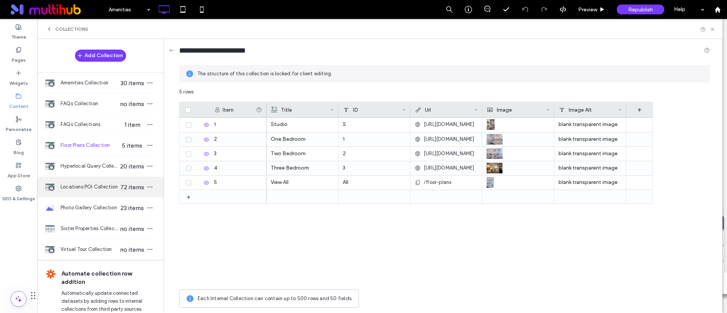
click at [88, 179] on div "Locations POI Collection 72 items" at bounding box center [100, 187] width 126 height 20
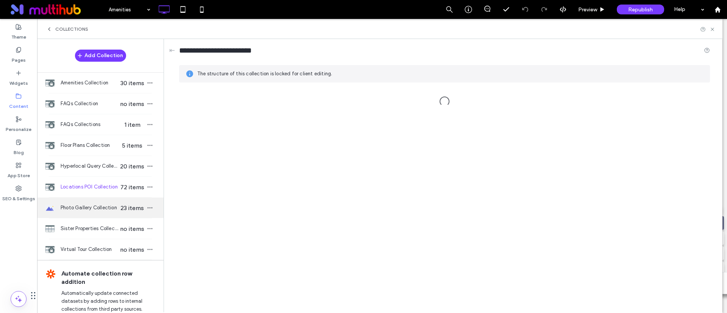
click at [87, 198] on div "Photo Gallery Collection 23 items" at bounding box center [100, 208] width 126 height 20
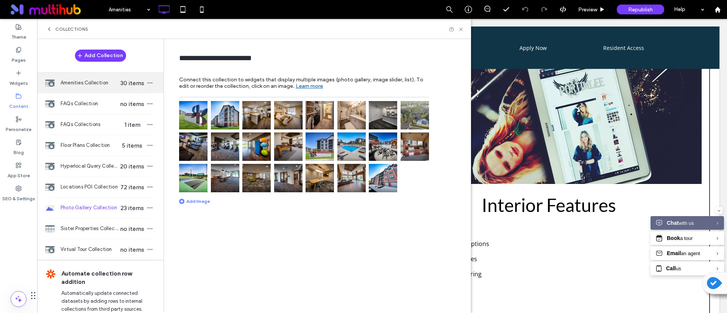
click at [106, 82] on span "Amenities Collection" at bounding box center [90, 83] width 58 height 8
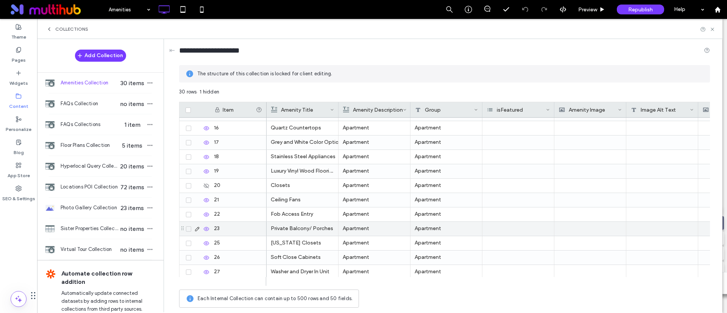
scroll to position [287, 0]
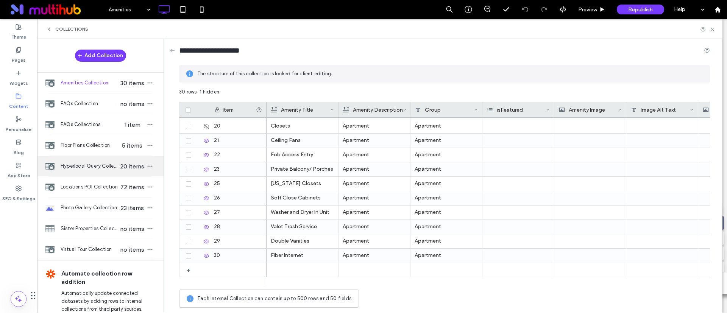
click at [87, 163] on span "Hyperlocal Query Collection" at bounding box center [90, 166] width 58 height 8
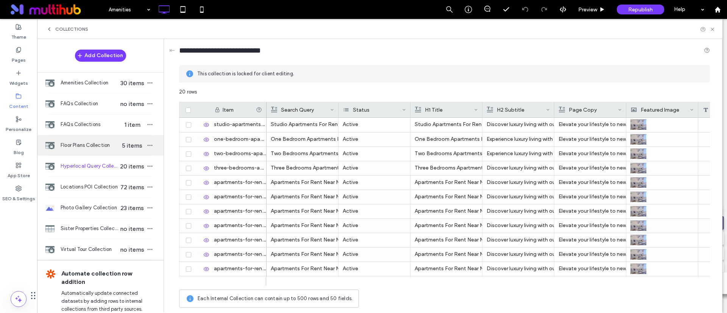
click at [87, 147] on span "Floor Plans Collection" at bounding box center [90, 146] width 58 height 8
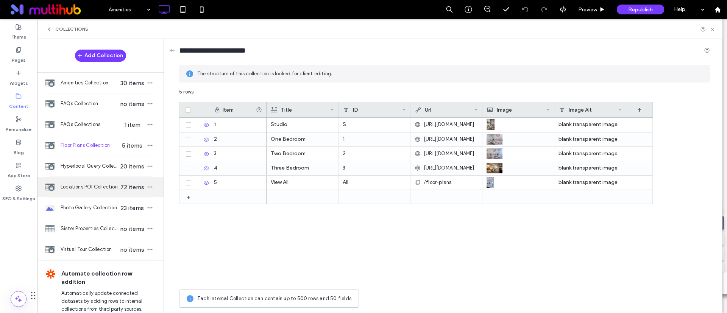
click at [85, 190] on span "Locations POI Collection" at bounding box center [90, 187] width 58 height 8
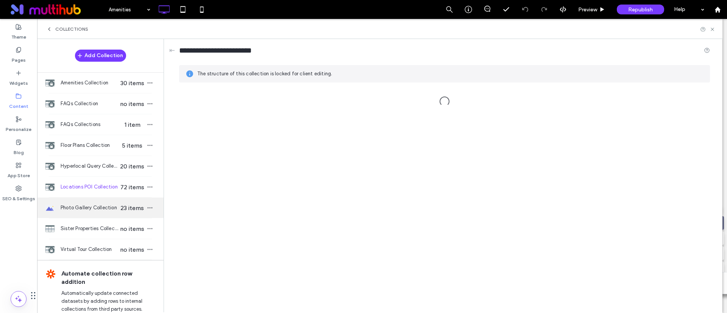
click at [88, 205] on span "Photo Gallery Collection" at bounding box center [90, 208] width 58 height 8
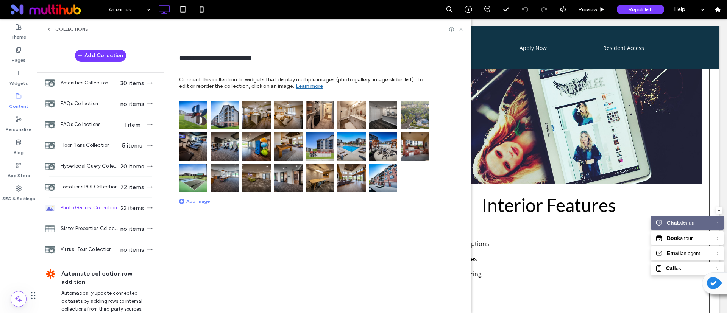
click at [224, 181] on img at bounding box center [225, 178] width 28 height 28
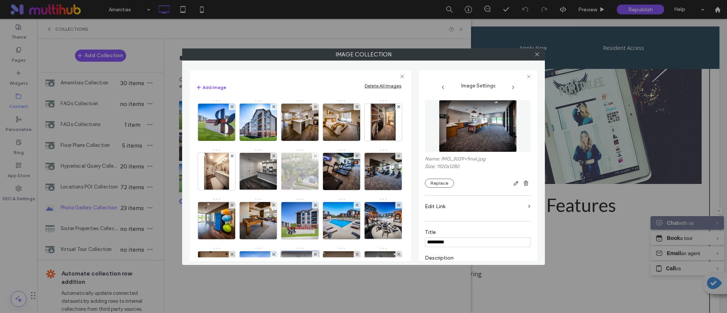
click at [333, 161] on img at bounding box center [300, 171] width 66 height 37
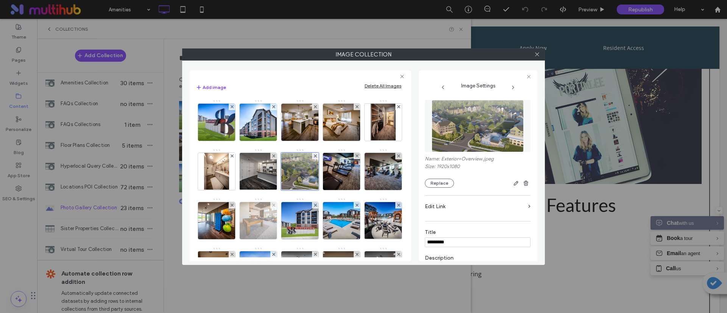
click at [286, 219] on img at bounding box center [258, 220] width 56 height 37
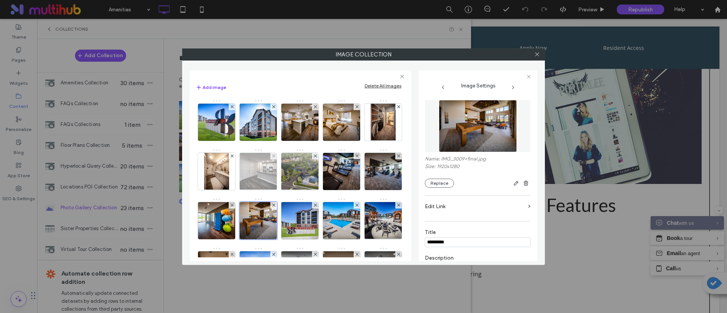
click at [283, 178] on img at bounding box center [259, 171] width 50 height 37
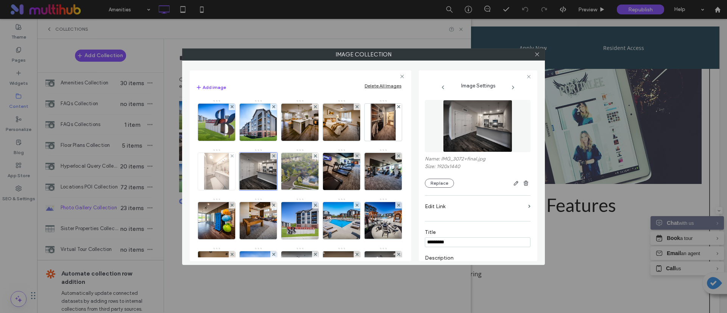
click at [229, 175] on img at bounding box center [216, 171] width 25 height 37
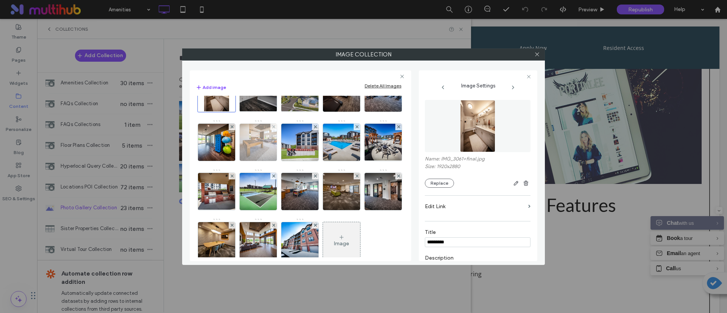
scroll to position [114, 0]
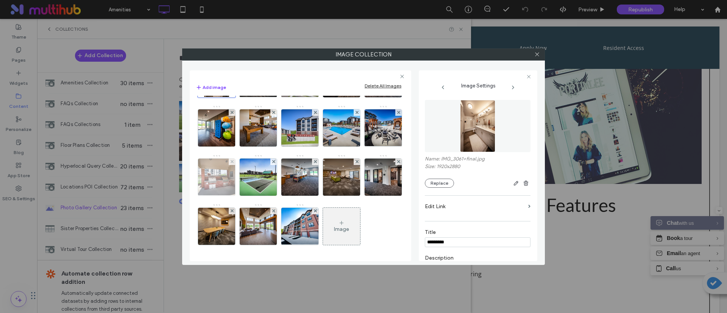
click at [241, 159] on img at bounding box center [217, 177] width 50 height 37
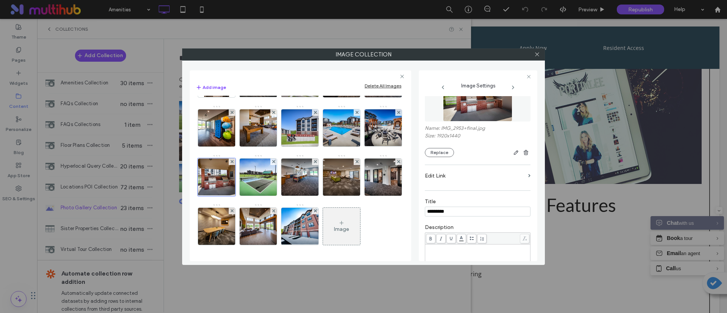
scroll to position [57, 0]
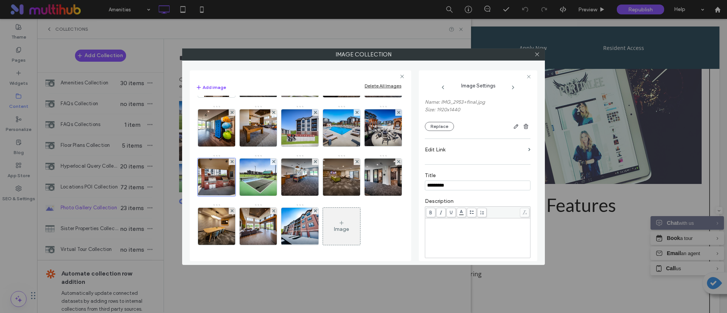
click at [474, 189] on input "*********" at bounding box center [478, 186] width 106 height 10
drag, startPoint x: 461, startPoint y: 185, endPoint x: 421, endPoint y: 185, distance: 40.1
click at [421, 185] on div "**********" at bounding box center [478, 165] width 118 height 191
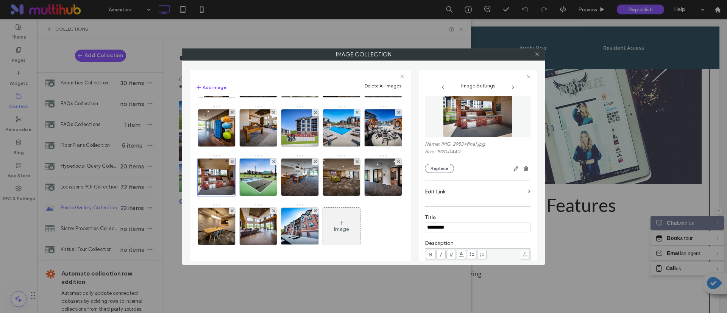
scroll to position [0, 0]
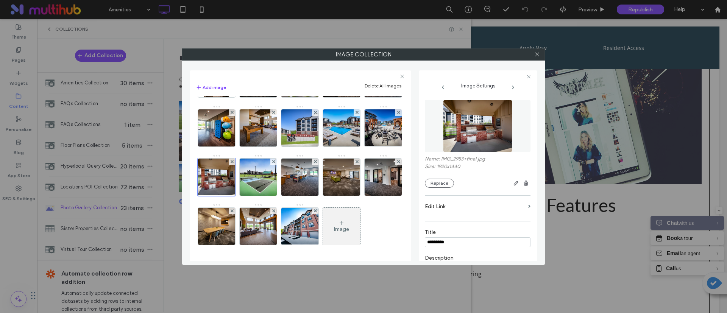
type input "*********"
click at [474, 196] on div "**********" at bounding box center [478, 256] width 106 height 320
click at [536, 55] on icon at bounding box center [537, 54] width 6 height 6
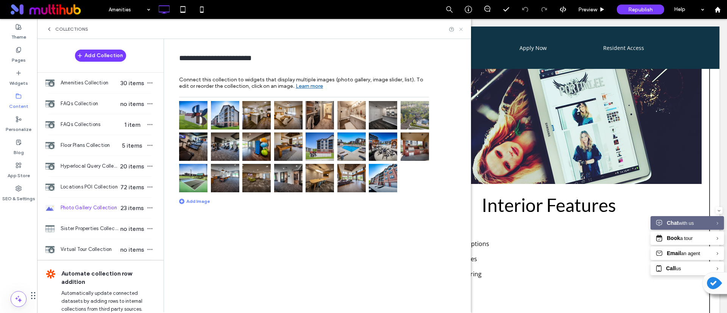
click at [461, 27] on icon at bounding box center [461, 29] width 6 height 6
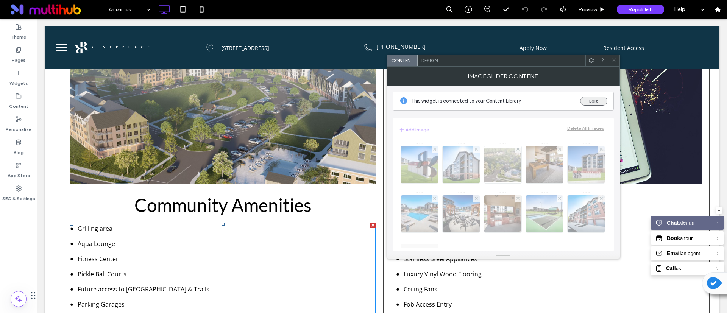
click at [584, 103] on button "Edit" at bounding box center [593, 101] width 27 height 9
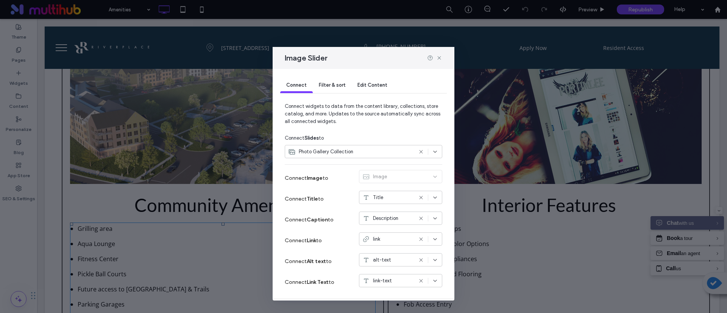
click at [344, 151] on span "Photo Gallery Collection" at bounding box center [326, 152] width 55 height 8
click at [383, 72] on div "Connect Filter & sort Edit Content" at bounding box center [363, 86] width 167 height 34
click at [368, 91] on div "Edit Content" at bounding box center [372, 85] width 42 height 15
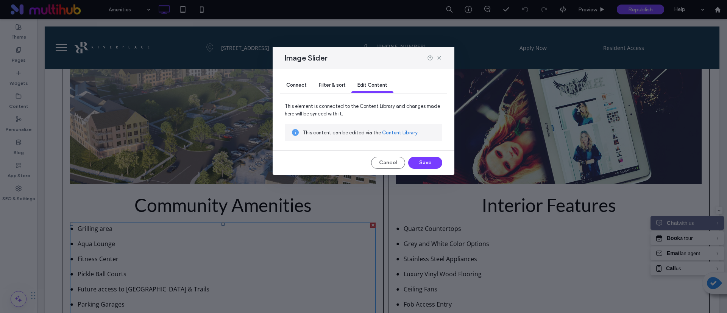
click at [386, 130] on link "Content Library" at bounding box center [400, 133] width 36 height 8
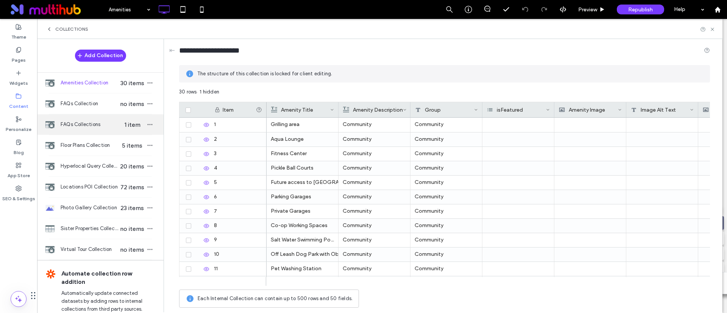
click at [80, 129] on div "FAQs Collections 1 item" at bounding box center [100, 124] width 126 height 20
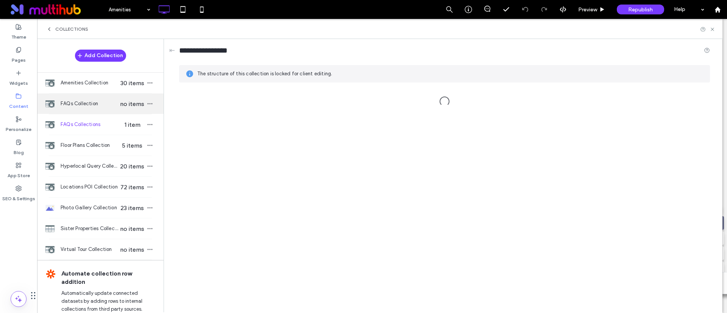
click at [85, 109] on div "FAQs Collection no items" at bounding box center [100, 103] width 126 height 20
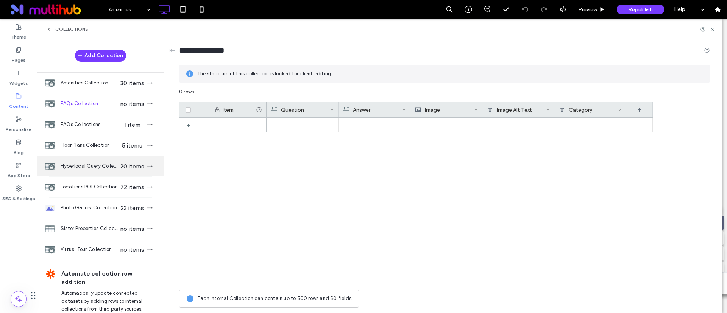
click at [99, 157] on div "Hyperlocal Query Collection 20 items" at bounding box center [100, 166] width 126 height 20
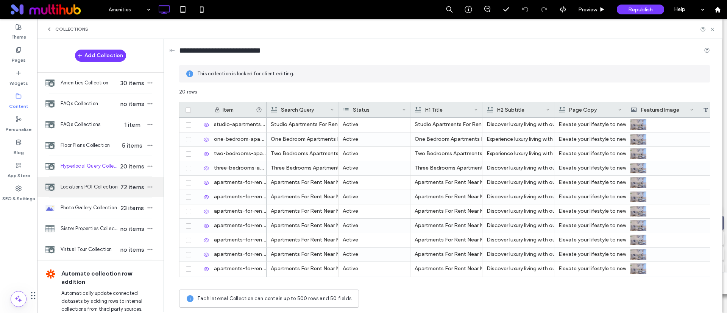
click at [94, 180] on div "Locations POI Collection 72 items" at bounding box center [100, 187] width 126 height 20
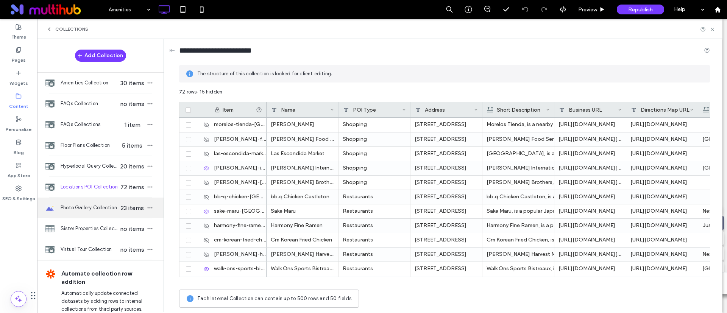
click at [98, 207] on span "Photo Gallery Collection" at bounding box center [90, 208] width 58 height 8
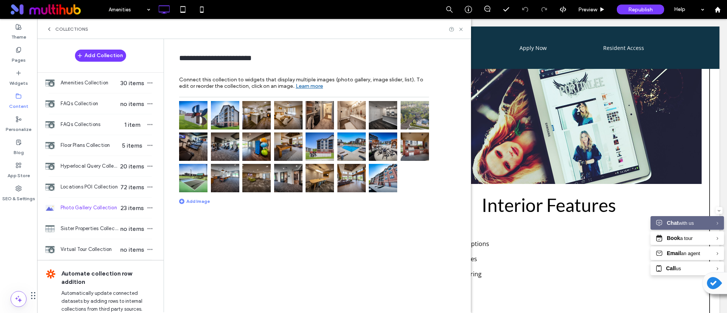
click at [387, 181] on img at bounding box center [383, 178] width 28 height 28
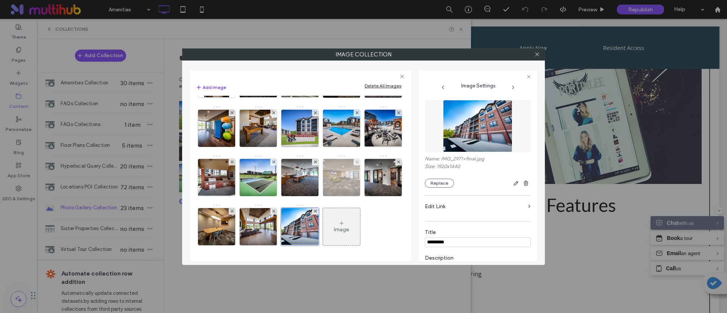
scroll to position [142, 0]
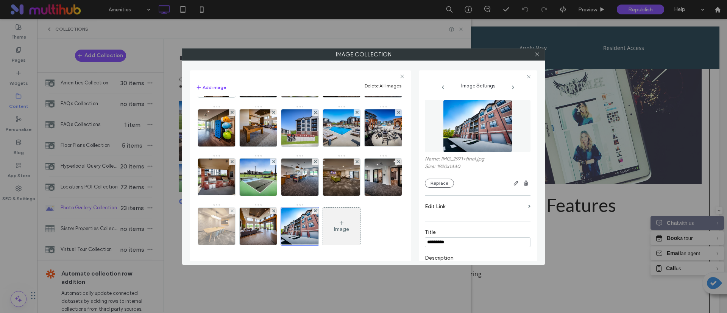
click at [208, 225] on img at bounding box center [217, 226] width 56 height 37
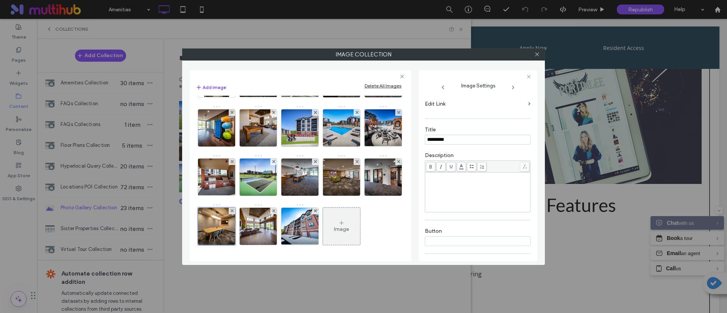
scroll to position [157, 0]
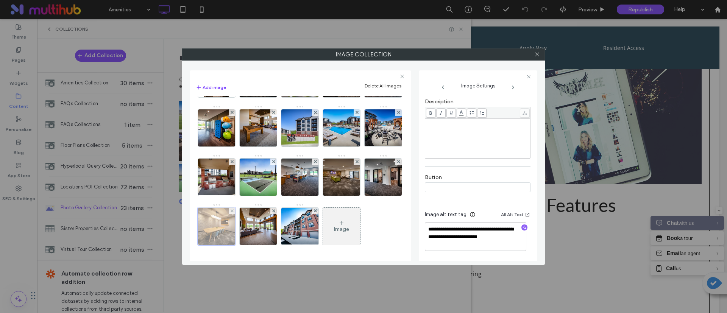
click at [211, 235] on div at bounding box center [217, 226] width 38 height 38
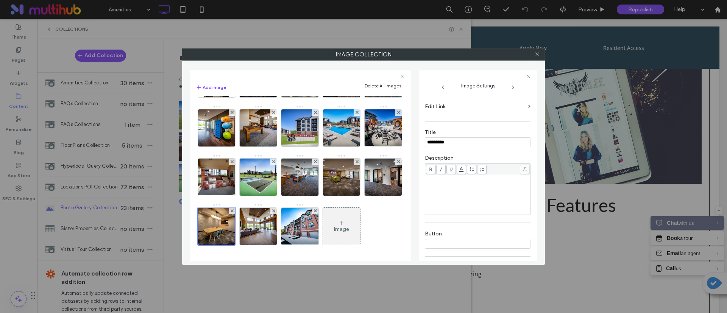
drag, startPoint x: 437, startPoint y: 141, endPoint x: 428, endPoint y: 140, distance: 8.7
click at [428, 140] on input "*********" at bounding box center [478, 142] width 106 height 10
type input "*********"
click at [534, 45] on div "**********" at bounding box center [363, 156] width 727 height 313
click at [534, 54] on icon at bounding box center [537, 54] width 6 height 6
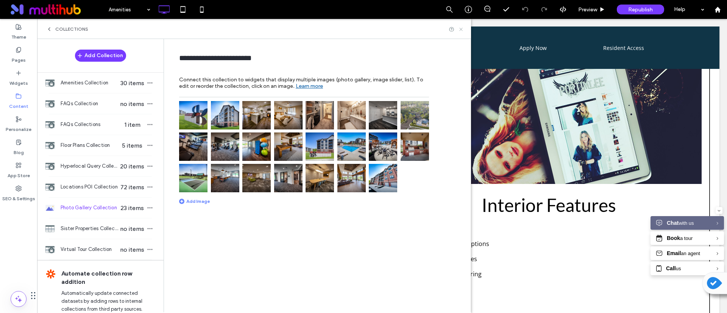
click at [462, 31] on icon at bounding box center [461, 29] width 6 height 6
